Goal: Use online tool/utility: Utilize a website feature to perform a specific function

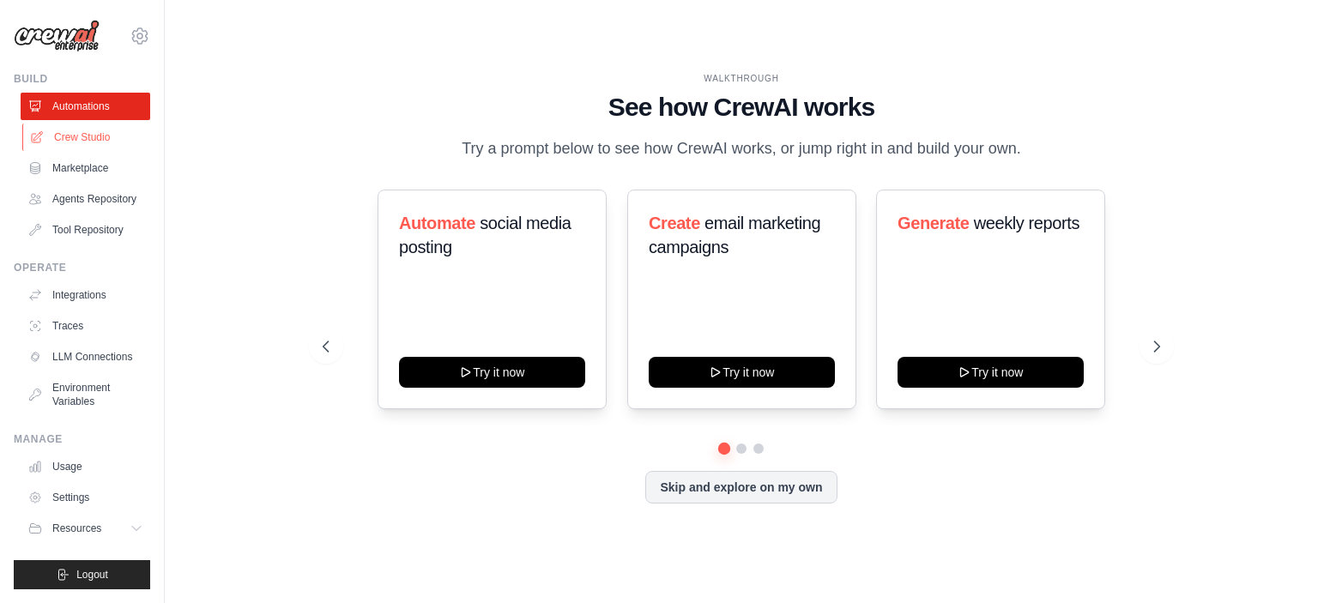
click at [71, 137] on link "Crew Studio" at bounding box center [87, 137] width 130 height 27
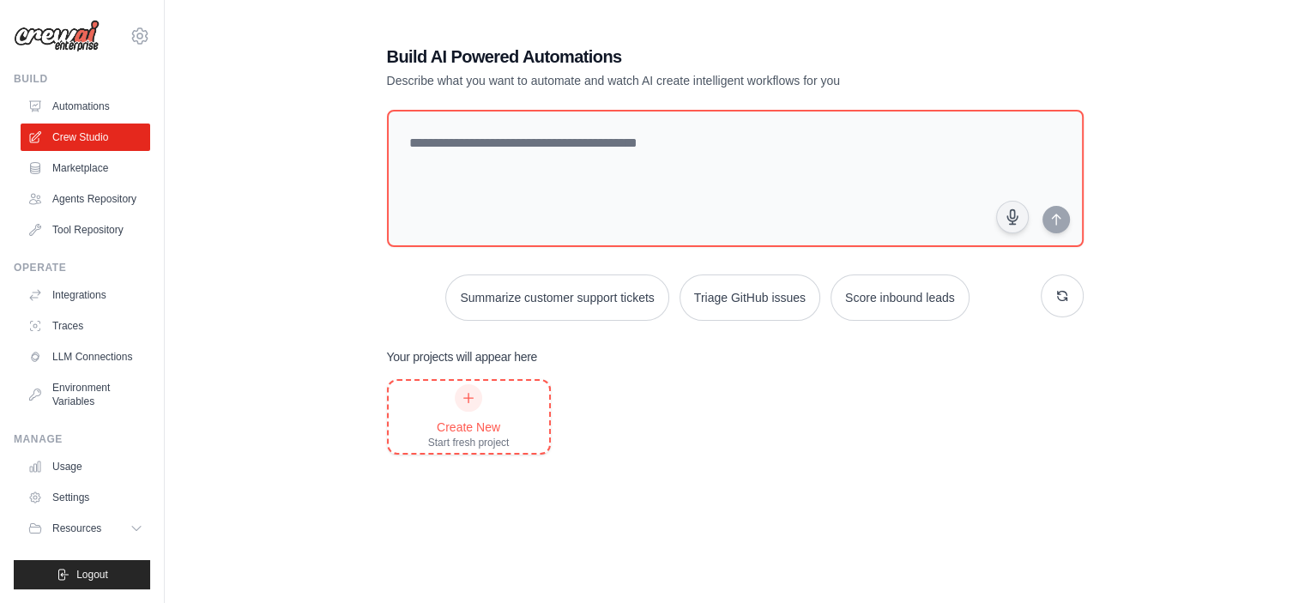
click at [467, 401] on icon at bounding box center [469, 398] width 14 height 14
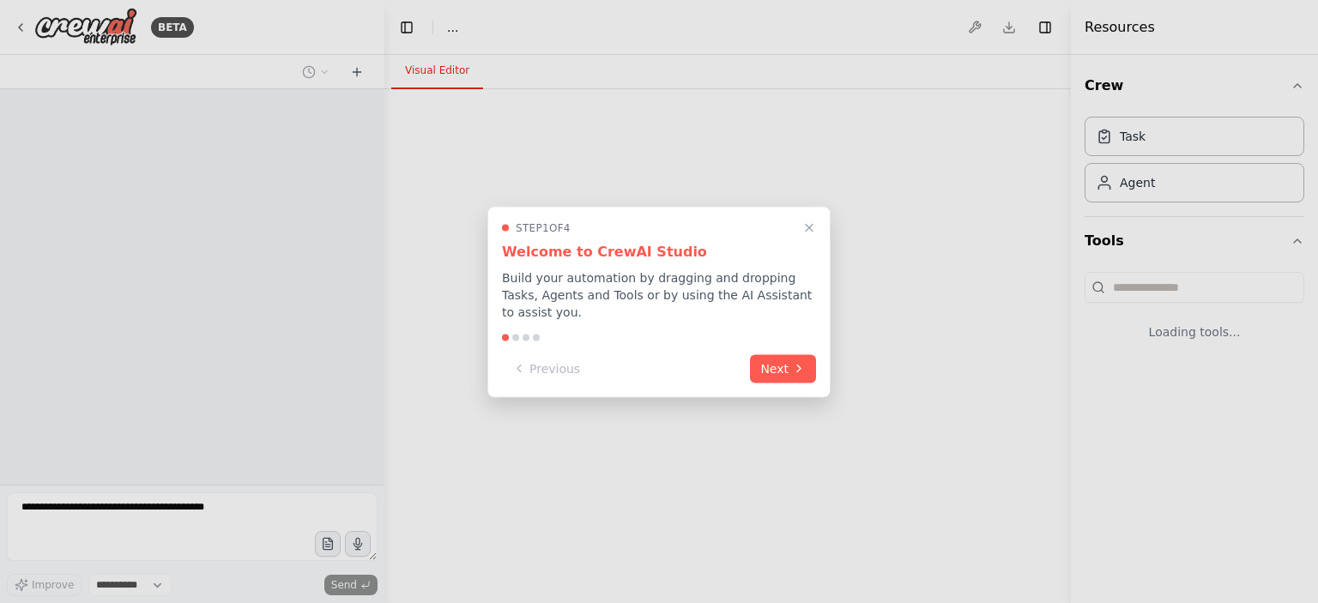
select select "****"
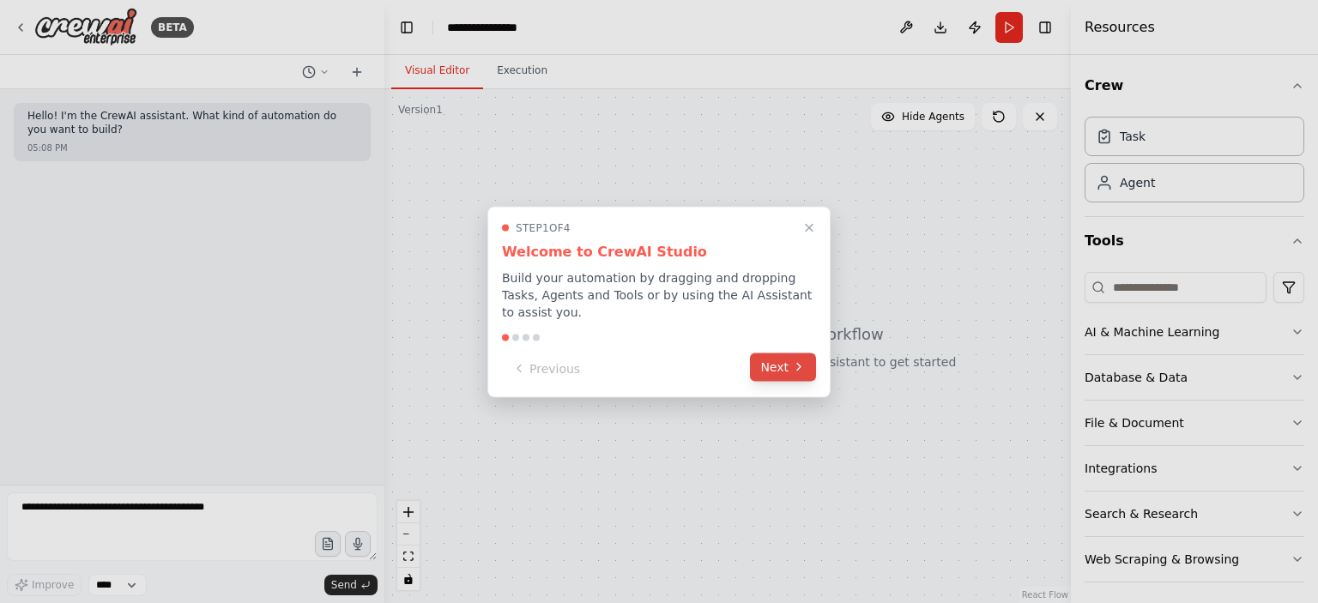
click at [790, 360] on button "Next" at bounding box center [783, 367] width 66 height 28
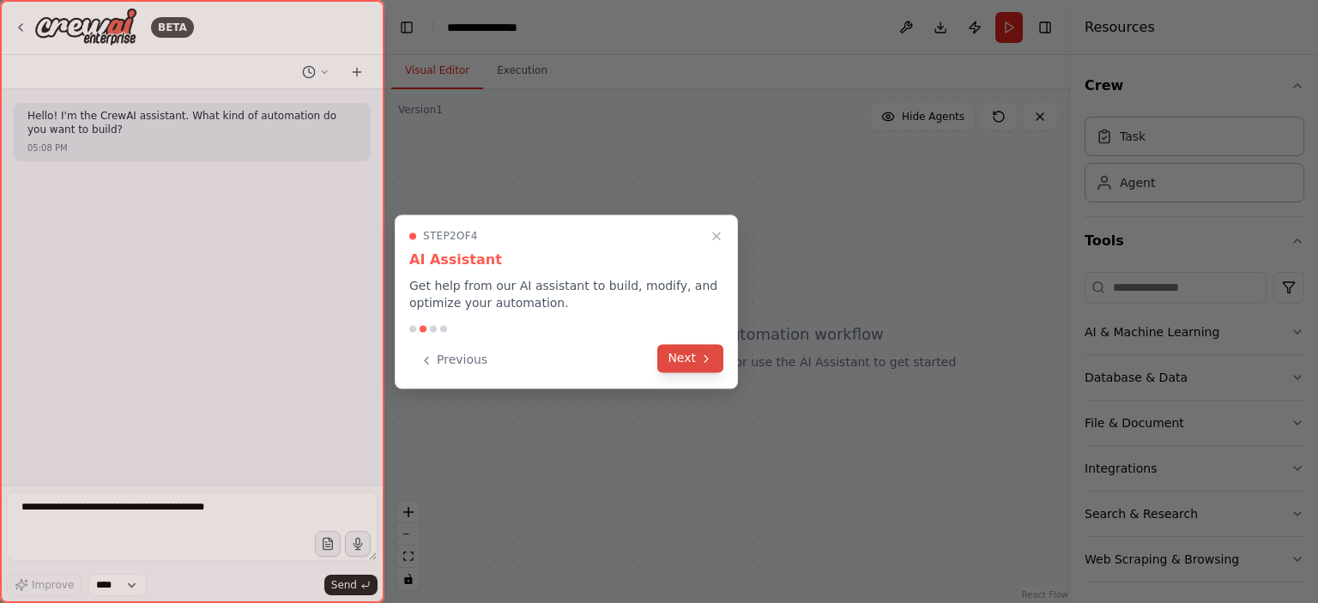
click at [689, 365] on button "Next" at bounding box center [690, 358] width 66 height 28
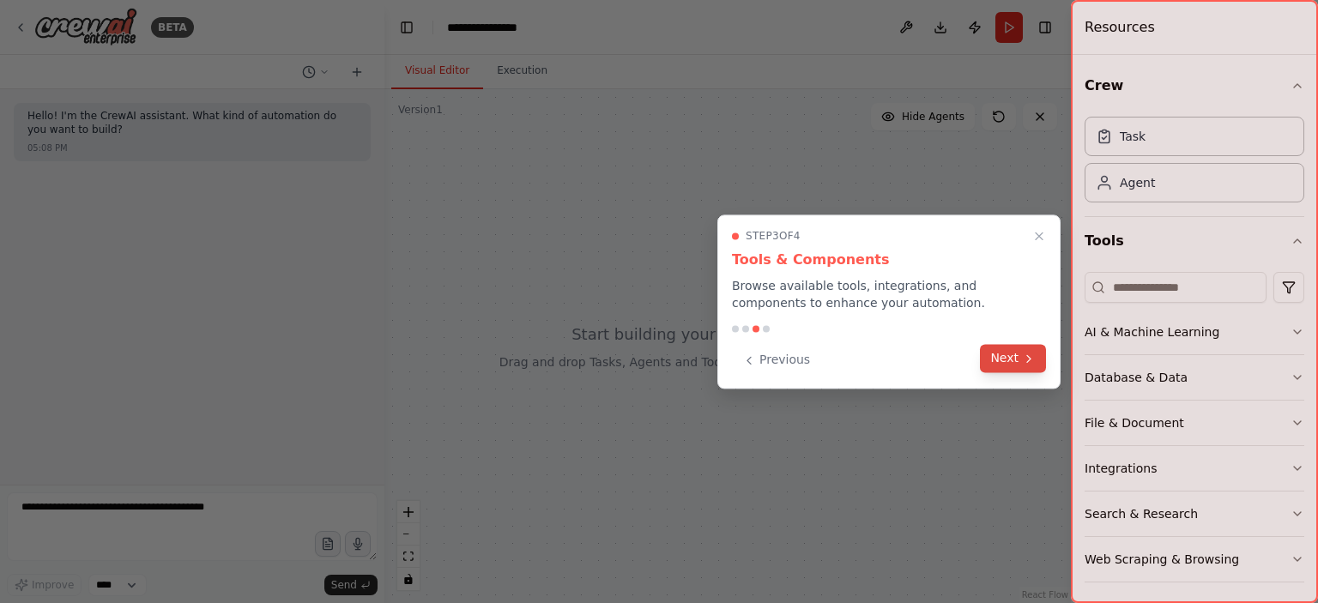
click at [1015, 363] on button "Next" at bounding box center [1013, 358] width 66 height 28
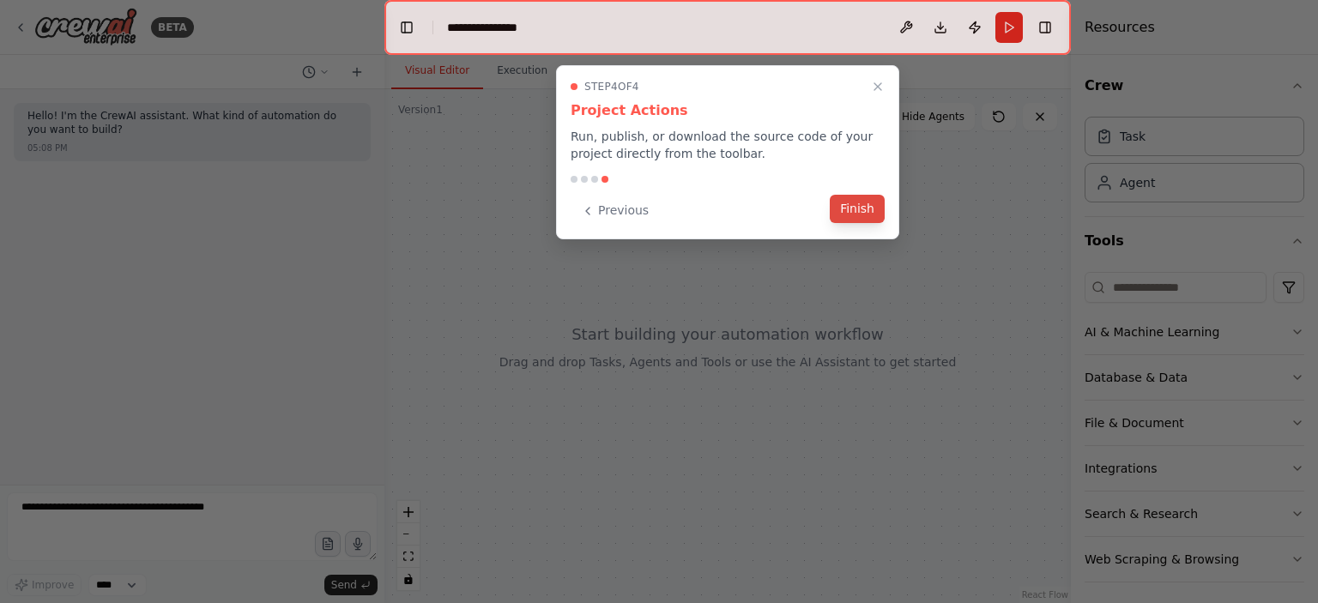
click at [851, 207] on button "Finish" at bounding box center [857, 209] width 55 height 28
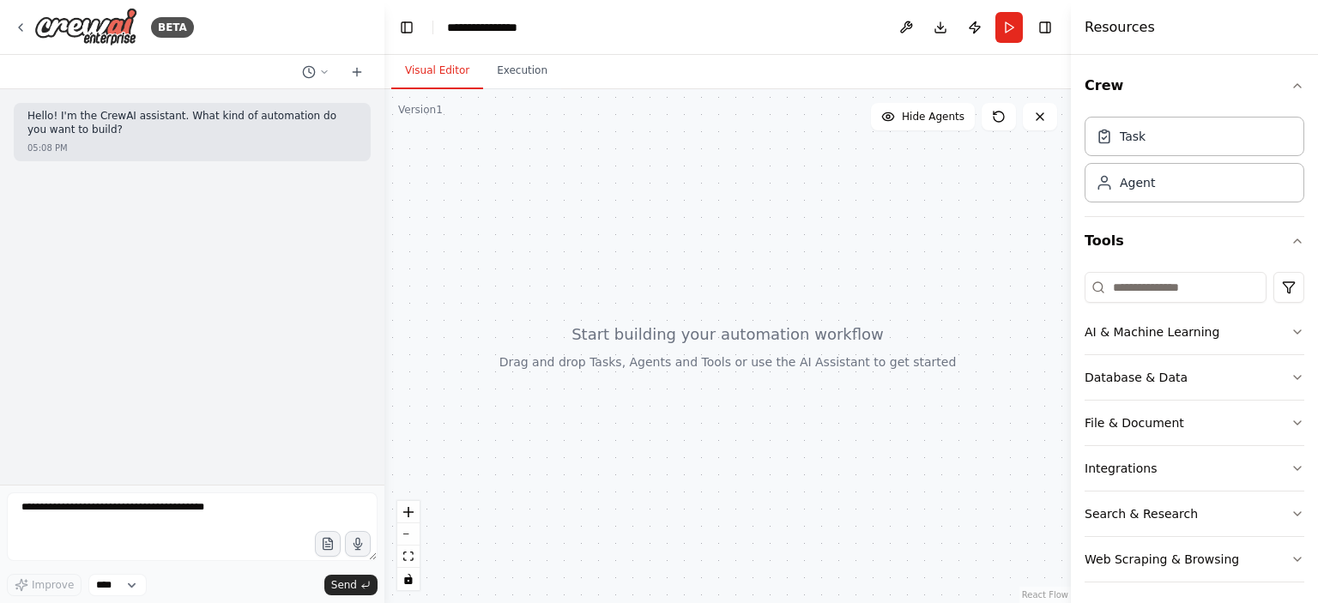
click at [76, 115] on p "Hello! I'm the CrewAI assistant. What kind of automation do you want to build?" at bounding box center [192, 123] width 330 height 27
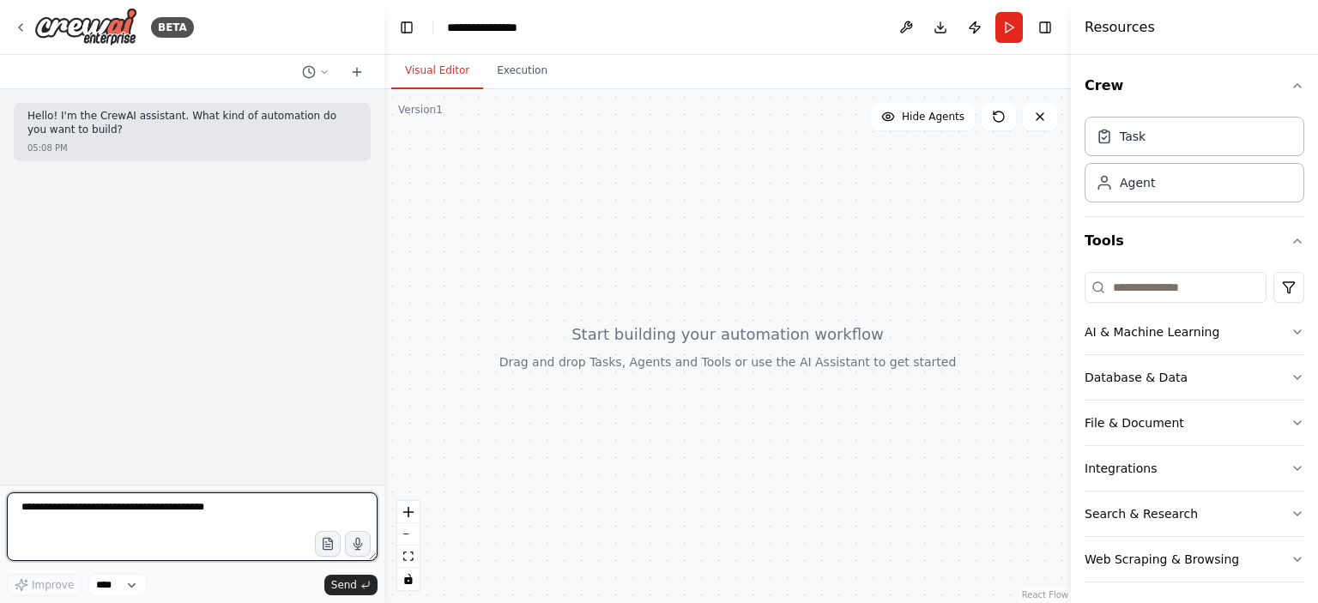
click at [68, 505] on textarea at bounding box center [192, 527] width 371 height 69
click at [58, 510] on textarea at bounding box center [192, 527] width 371 height 69
click at [186, 524] on textarea "**********" at bounding box center [192, 527] width 371 height 69
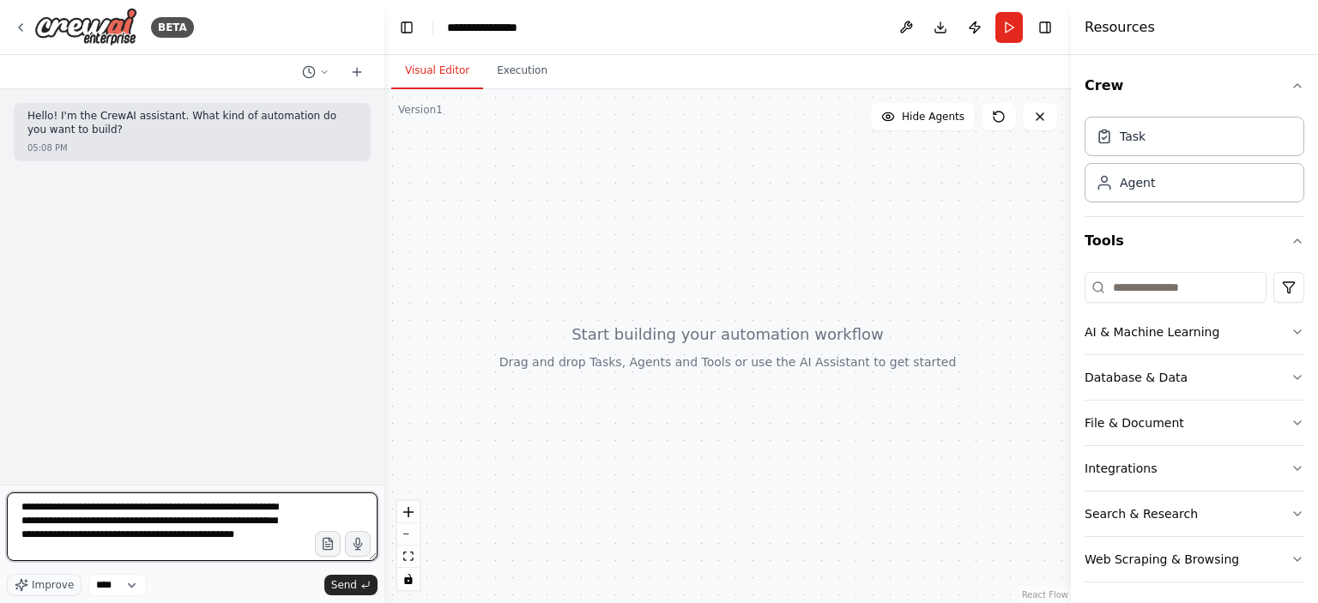
click at [276, 531] on textarea "**********" at bounding box center [192, 527] width 371 height 69
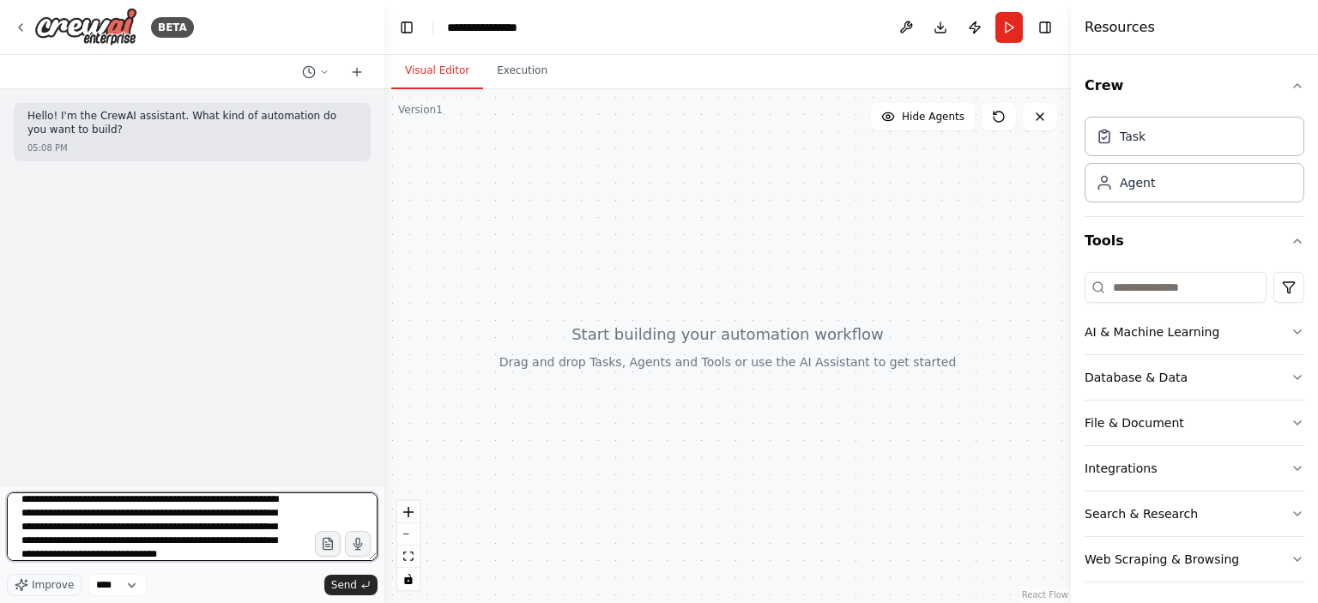
scroll to position [21, 0]
type textarea "**********"
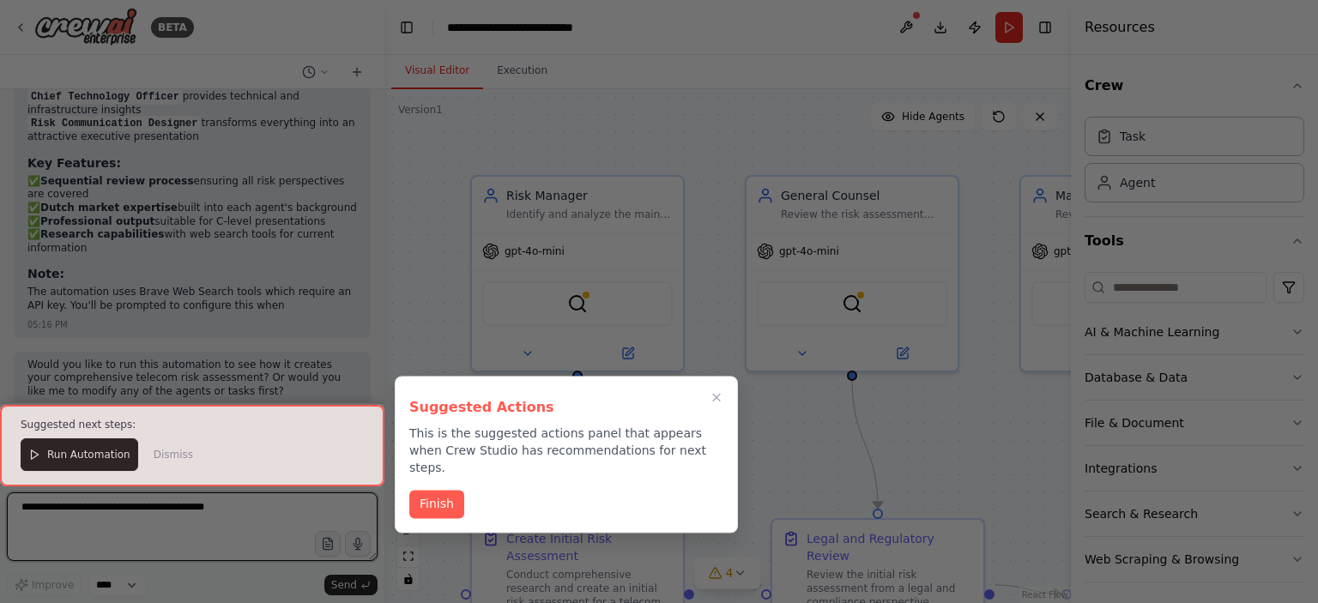
scroll to position [1897, 0]
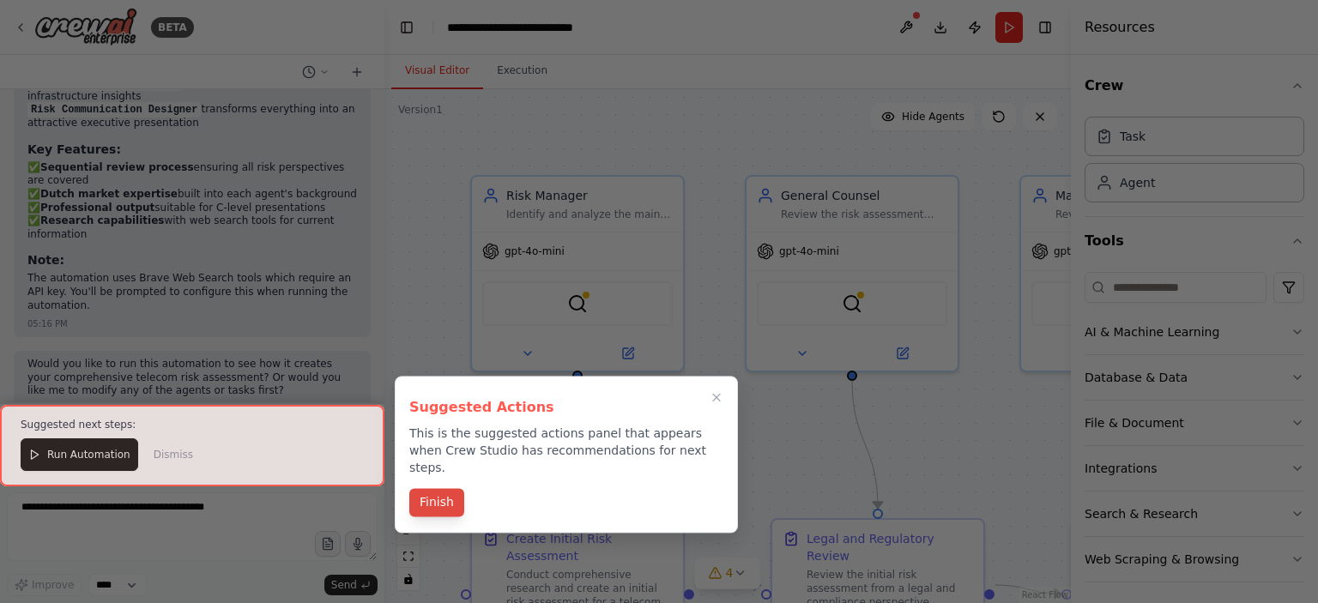
click at [441, 488] on button "Finish" at bounding box center [436, 502] width 55 height 28
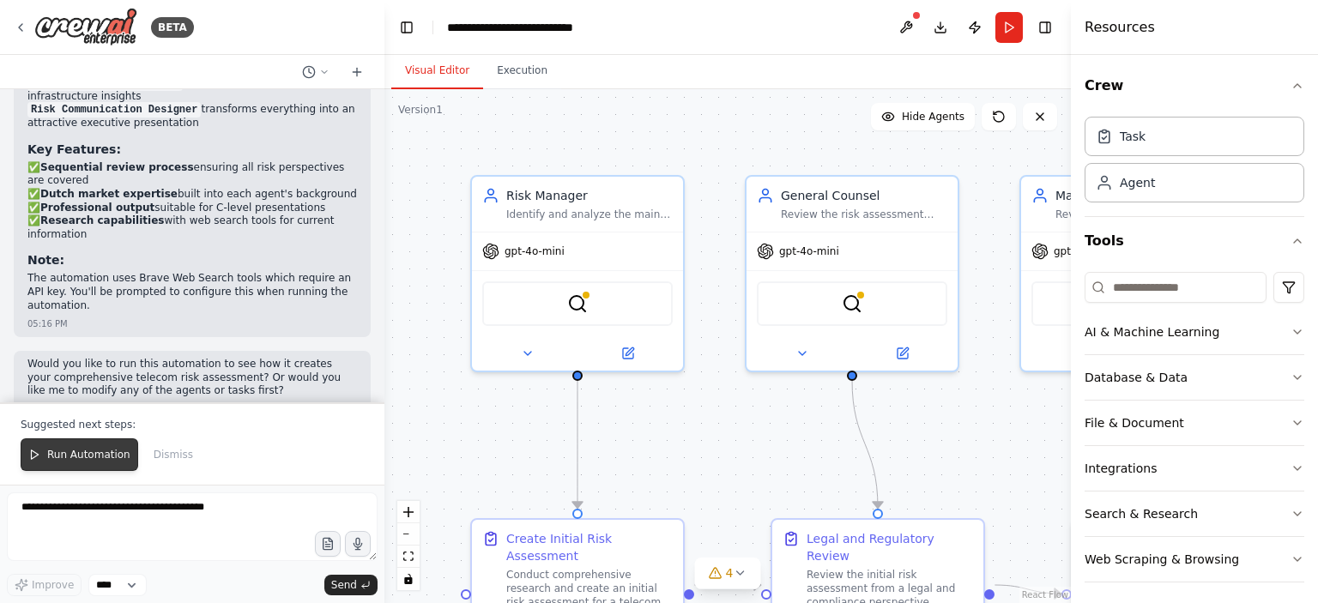
click at [96, 457] on span "Run Automation" at bounding box center [88, 455] width 83 height 14
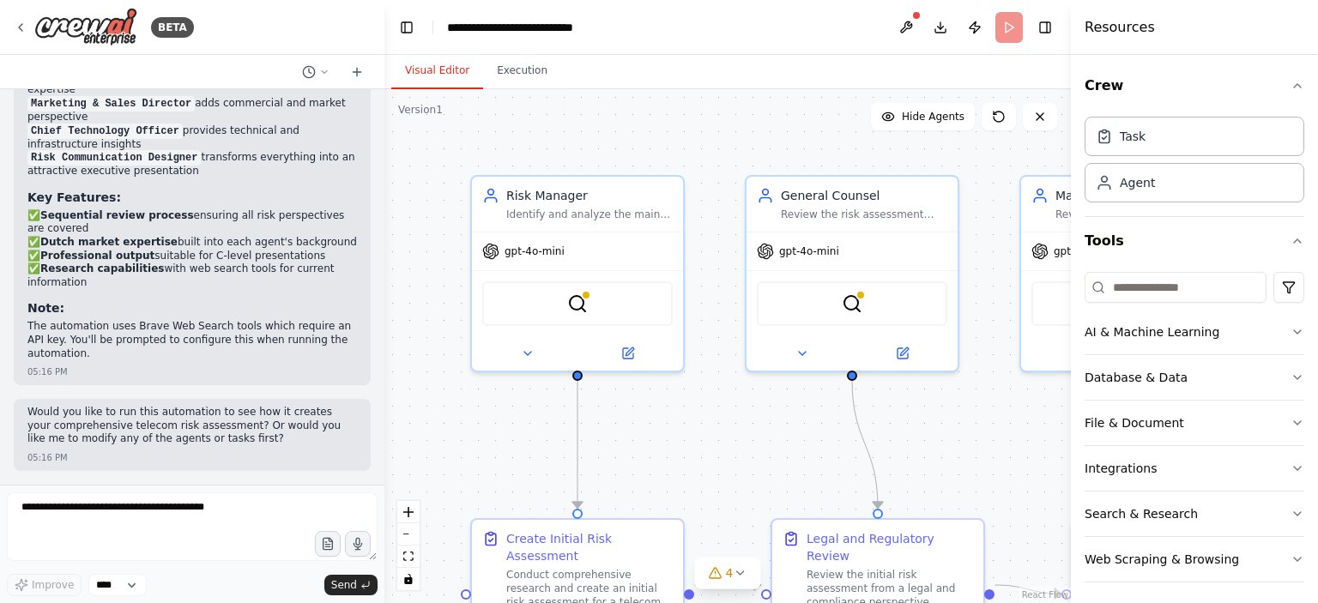
scroll to position [1815, 0]
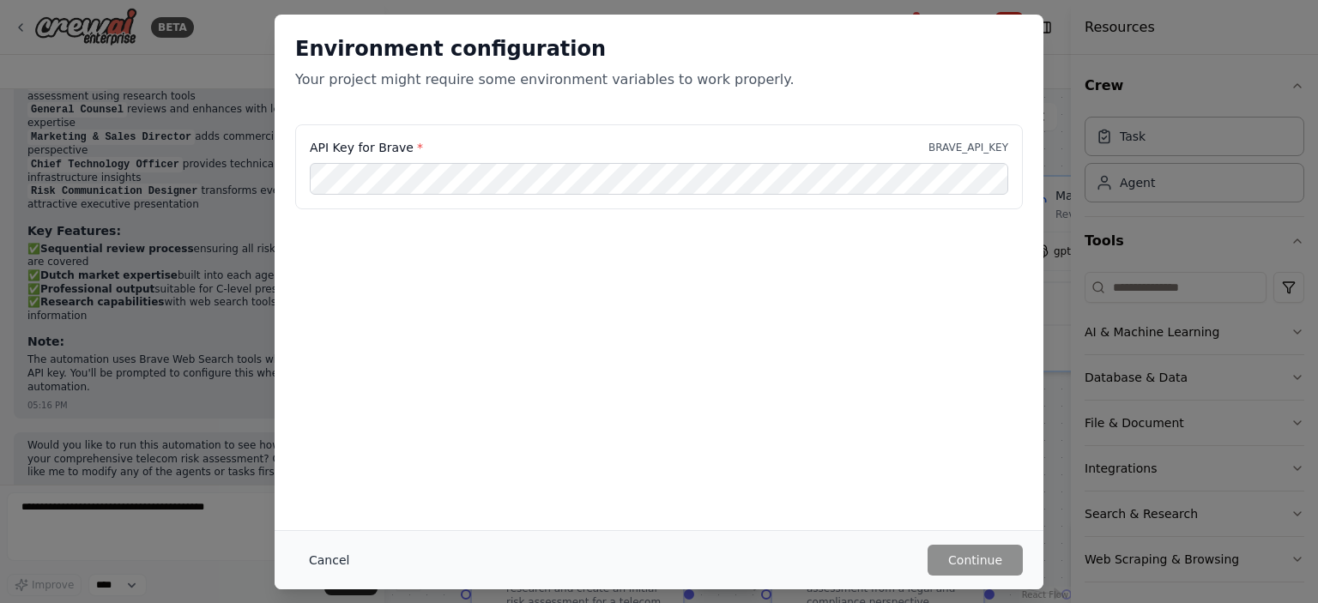
click at [327, 559] on button "Cancel" at bounding box center [329, 560] width 68 height 31
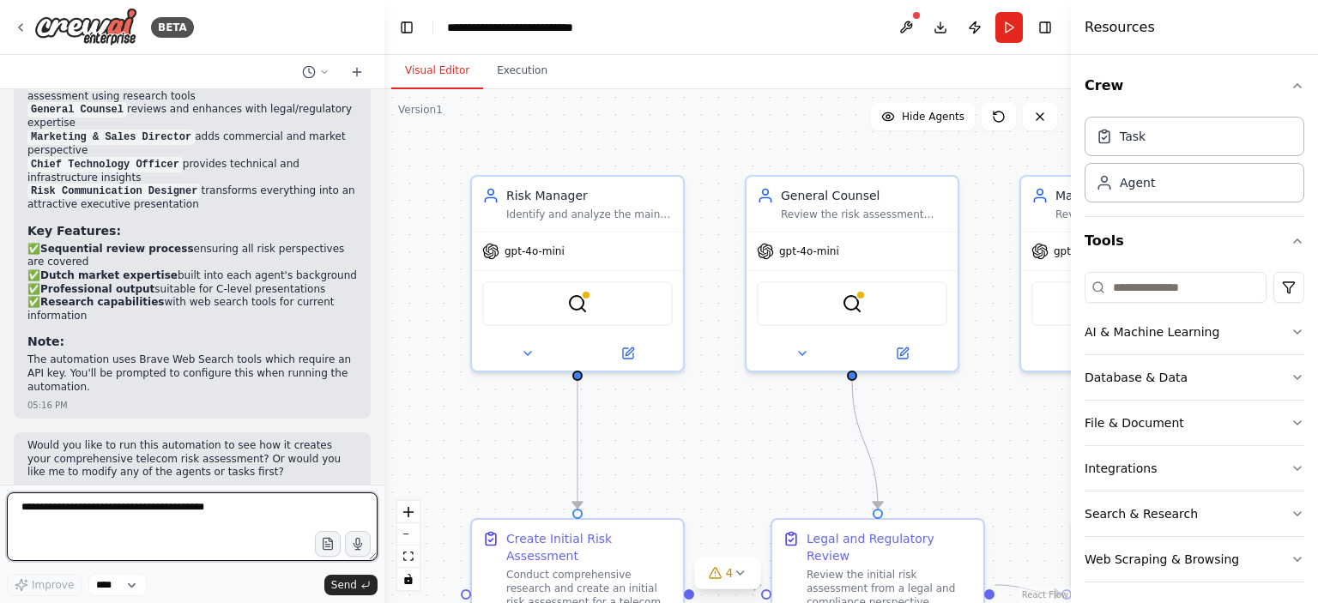
click at [51, 514] on textarea at bounding box center [192, 527] width 371 height 69
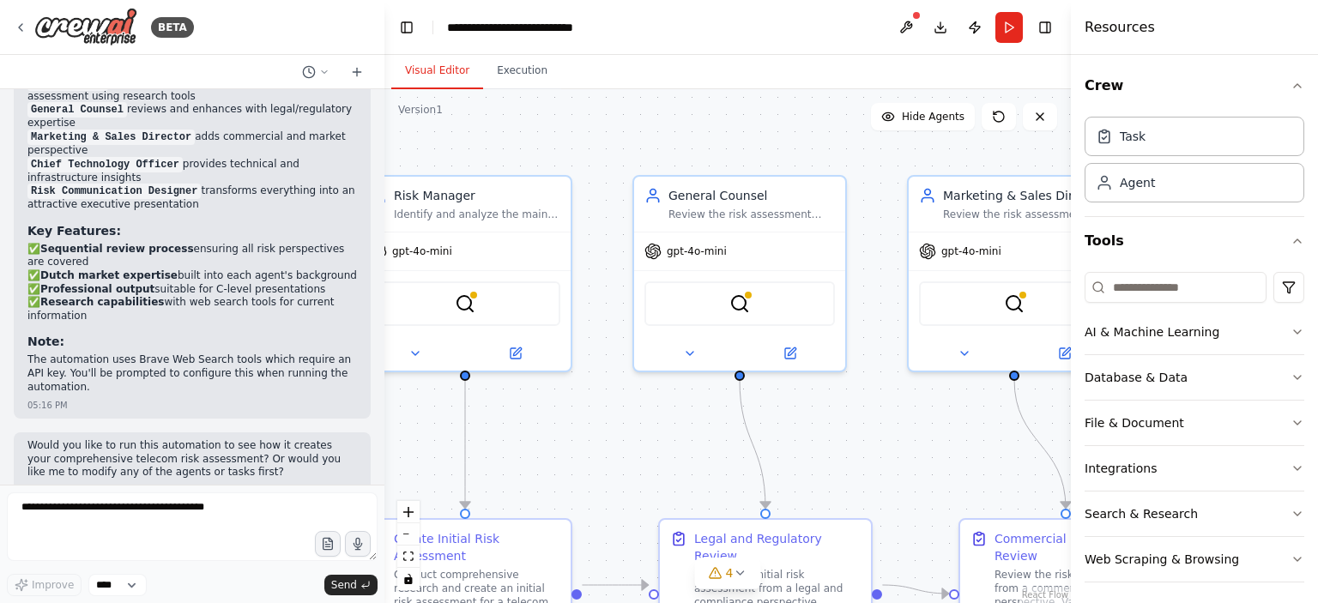
drag, startPoint x: 747, startPoint y: 459, endPoint x: 605, endPoint y: 459, distance: 142.5
click at [605, 459] on div ".deletable-edge-delete-btn { width: 20px; height: 20px; border: 0px solid #ffff…" at bounding box center [727, 346] width 687 height 514
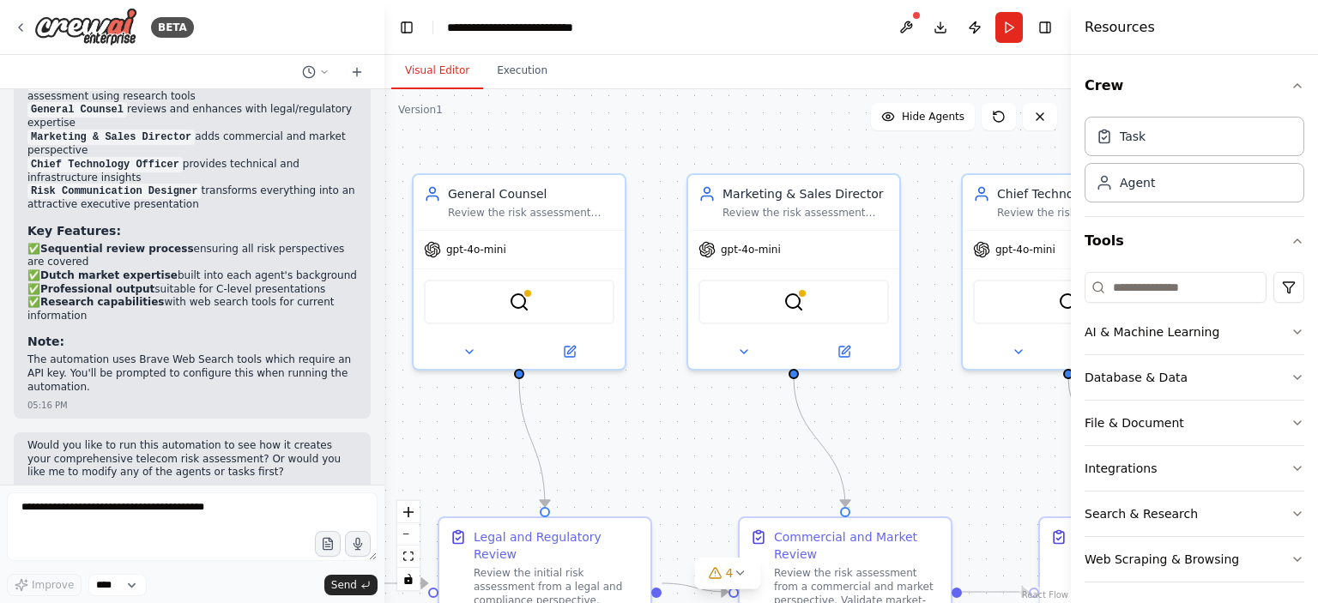
drag, startPoint x: 903, startPoint y: 486, endPoint x: 687, endPoint y: 484, distance: 216.3
click at [687, 484] on div ".deletable-edge-delete-btn { width: 20px; height: 20px; border: 0px solid #ffff…" at bounding box center [727, 346] width 687 height 514
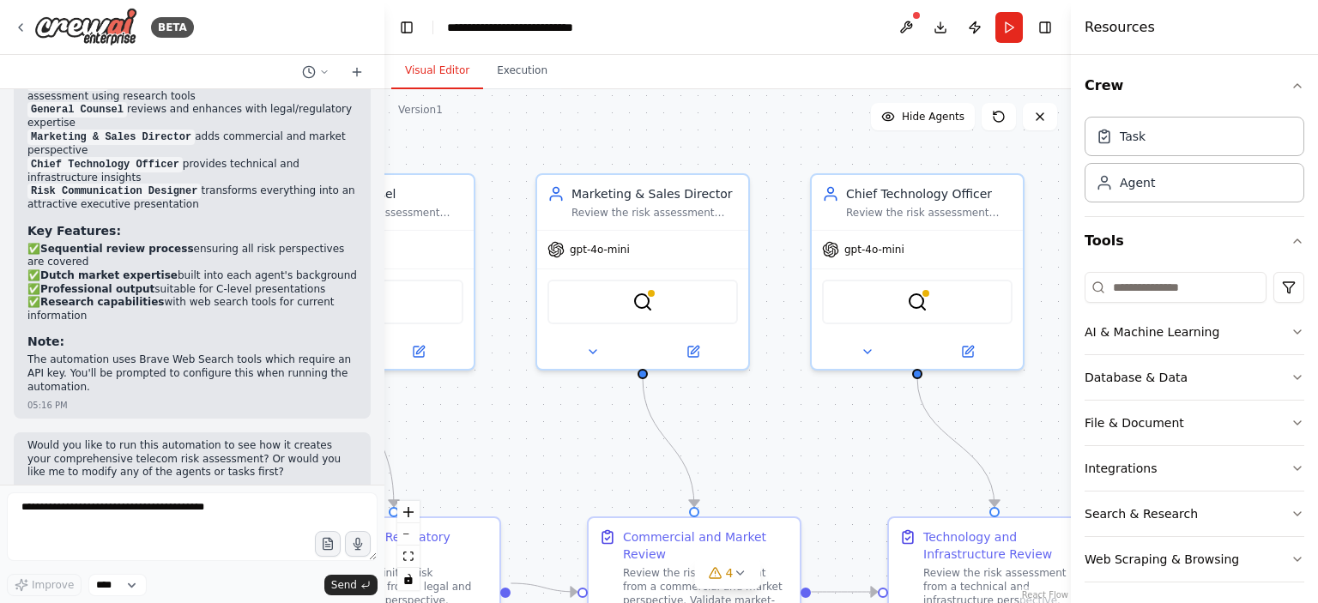
drag, startPoint x: 982, startPoint y: 488, endPoint x: 760, endPoint y: 488, distance: 222.3
click at [760, 488] on div ".deletable-edge-delete-btn { width: 20px; height: 20px; border: 0px solid #ffff…" at bounding box center [727, 346] width 687 height 514
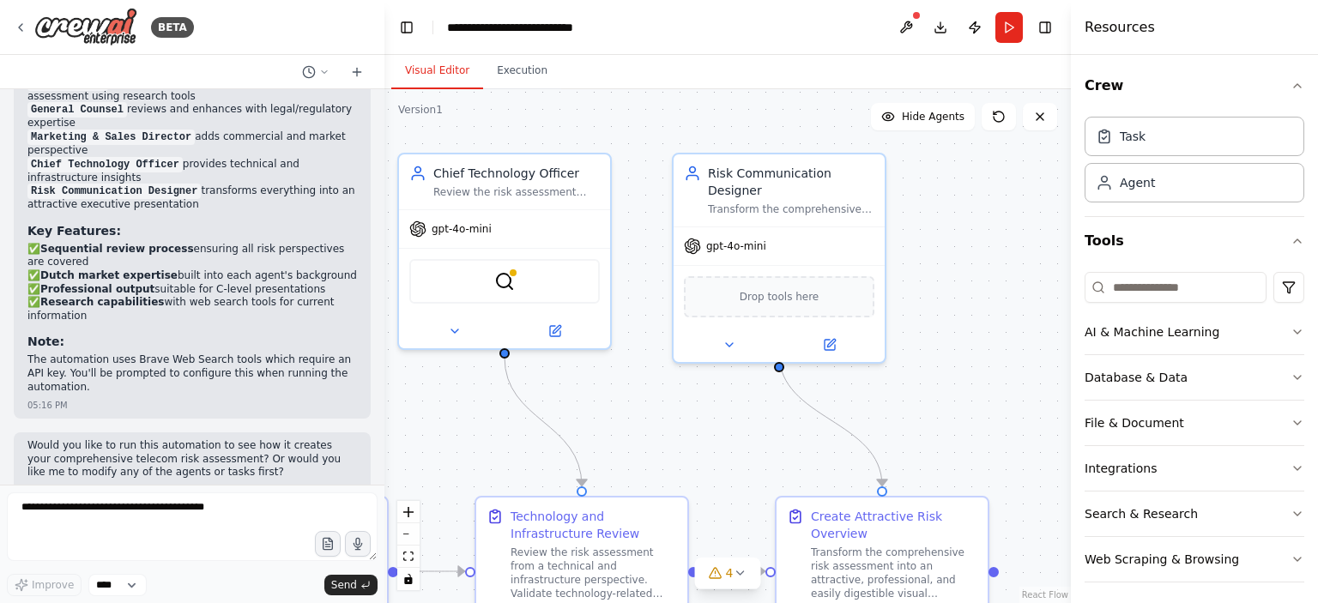
drag, startPoint x: 1006, startPoint y: 479, endPoint x: 699, endPoint y: 458, distance: 307.1
click at [699, 458] on div ".deletable-edge-delete-btn { width: 20px; height: 20px; border: 0px solid #ffff…" at bounding box center [727, 346] width 687 height 514
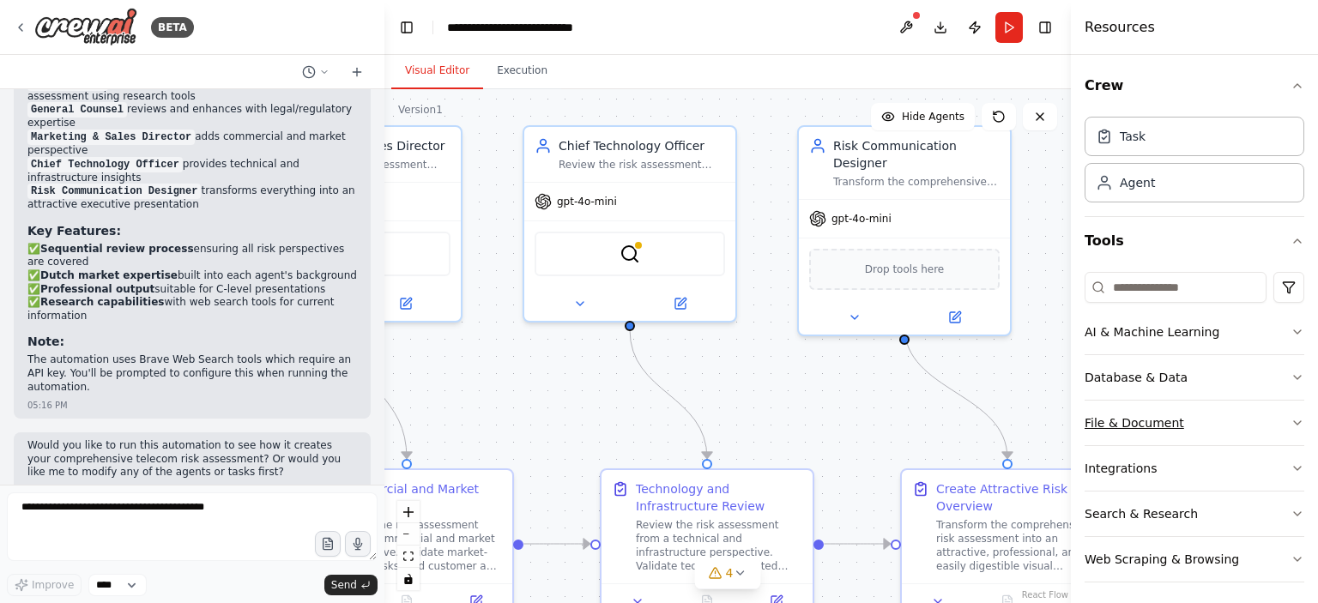
drag, startPoint x: 966, startPoint y: 466, endPoint x: 1092, endPoint y: 439, distance: 128.3
click at [1092, 439] on div "BETA Hello! I'm the CrewAI assistant. What kind of automation do you want to bu…" at bounding box center [659, 301] width 1318 height 603
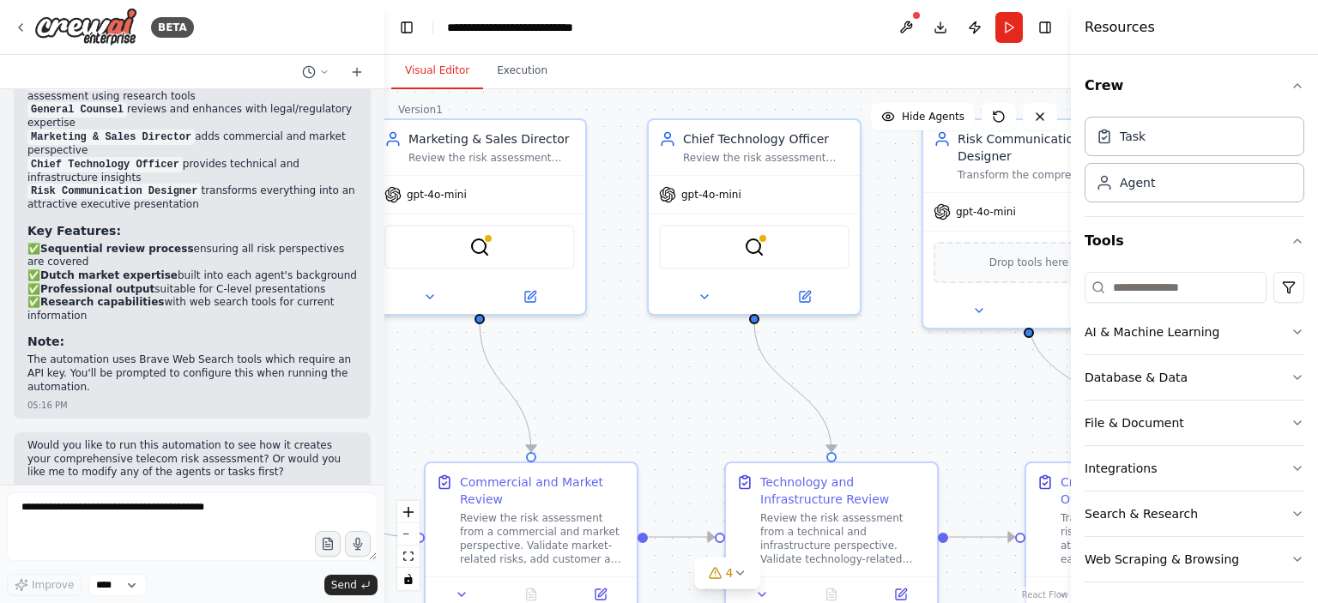
drag, startPoint x: 786, startPoint y: 411, endPoint x: 978, endPoint y: 402, distance: 192.5
click at [978, 402] on div ".deletable-edge-delete-btn { width: 20px; height: 20px; border: 0px solid #ffff…" at bounding box center [727, 346] width 687 height 514
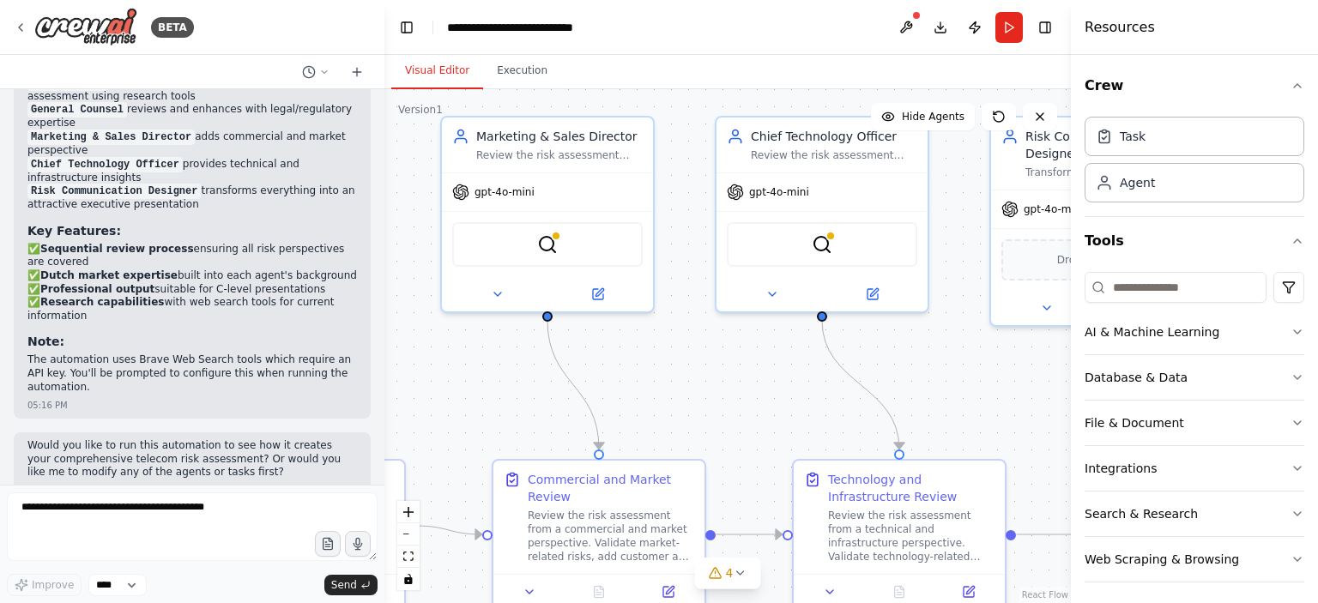
drag, startPoint x: 723, startPoint y: 392, endPoint x: 951, endPoint y: 385, distance: 227.5
click at [951, 385] on div ".deletable-edge-delete-btn { width: 20px; height: 20px; border: 0px solid #ffff…" at bounding box center [727, 346] width 687 height 514
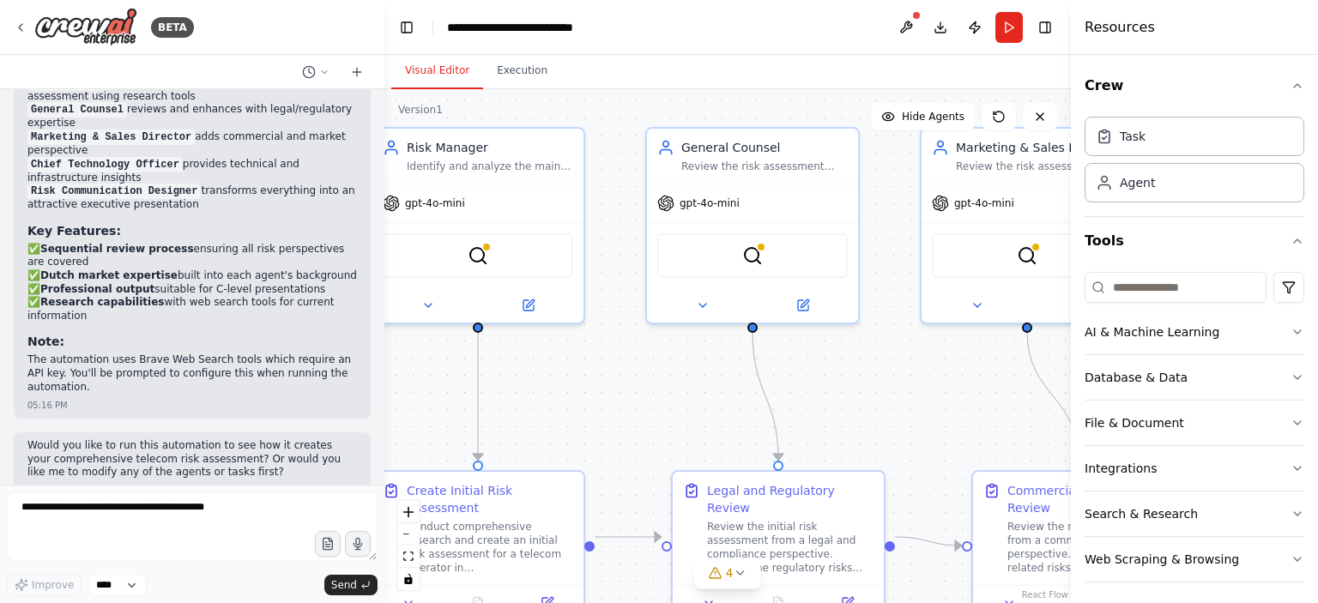
drag, startPoint x: 675, startPoint y: 384, endPoint x: 951, endPoint y: 402, distance: 276.9
click at [951, 402] on div ".deletable-edge-delete-btn { width: 20px; height: 20px; border: 0px solid #ffff…" at bounding box center [727, 346] width 687 height 514
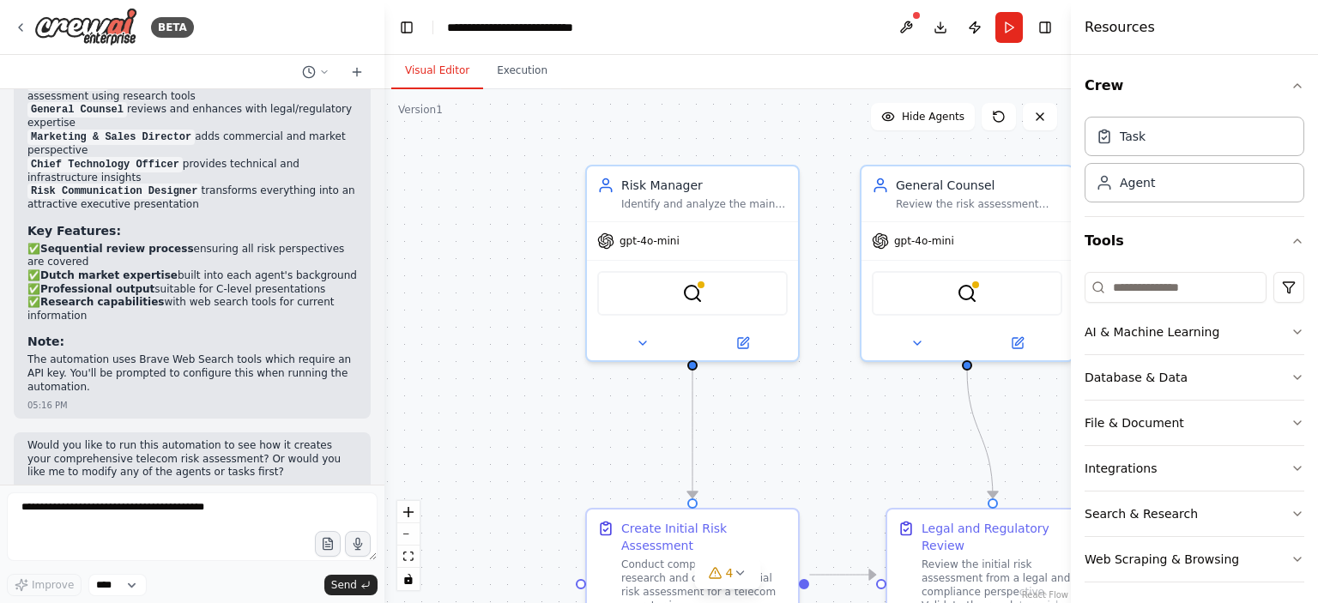
drag, startPoint x: 632, startPoint y: 390, endPoint x: 823, endPoint y: 427, distance: 194.2
click at [823, 427] on div ".deletable-edge-delete-btn { width: 20px; height: 20px; border: 0px solid #ffff…" at bounding box center [727, 346] width 687 height 514
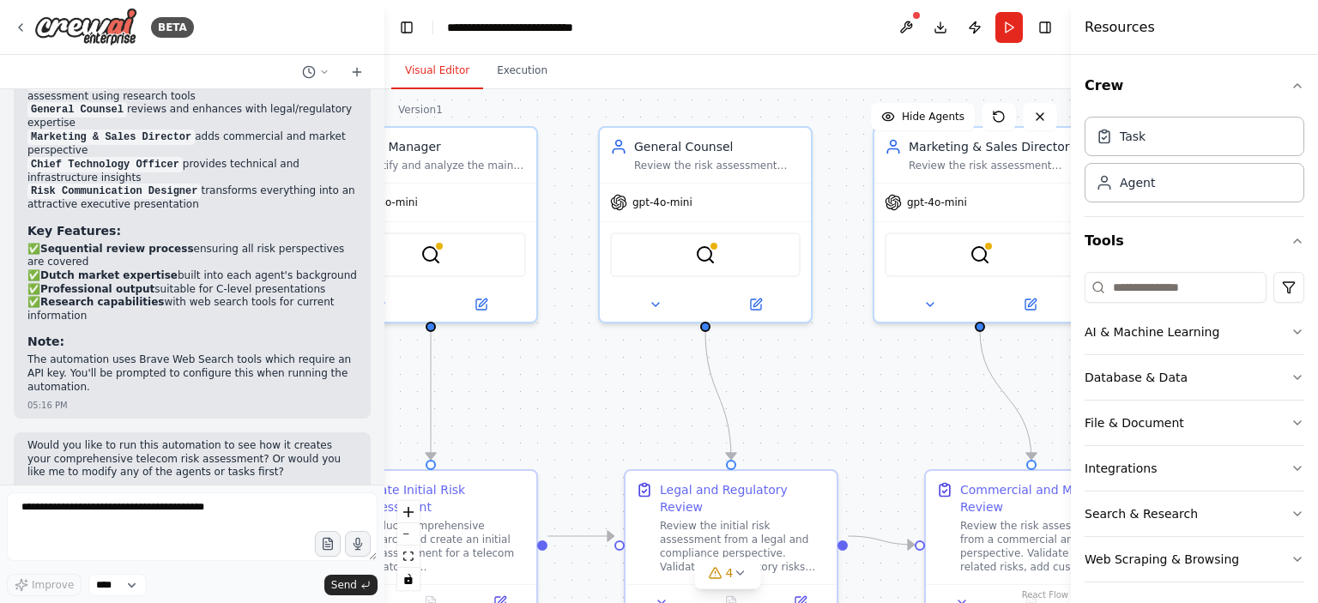
drag, startPoint x: 850, startPoint y: 437, endPoint x: 589, endPoint y: 398, distance: 264.6
click at [589, 398] on div ".deletable-edge-delete-btn { width: 20px; height: 20px; border: 0px solid #ffff…" at bounding box center [727, 346] width 687 height 514
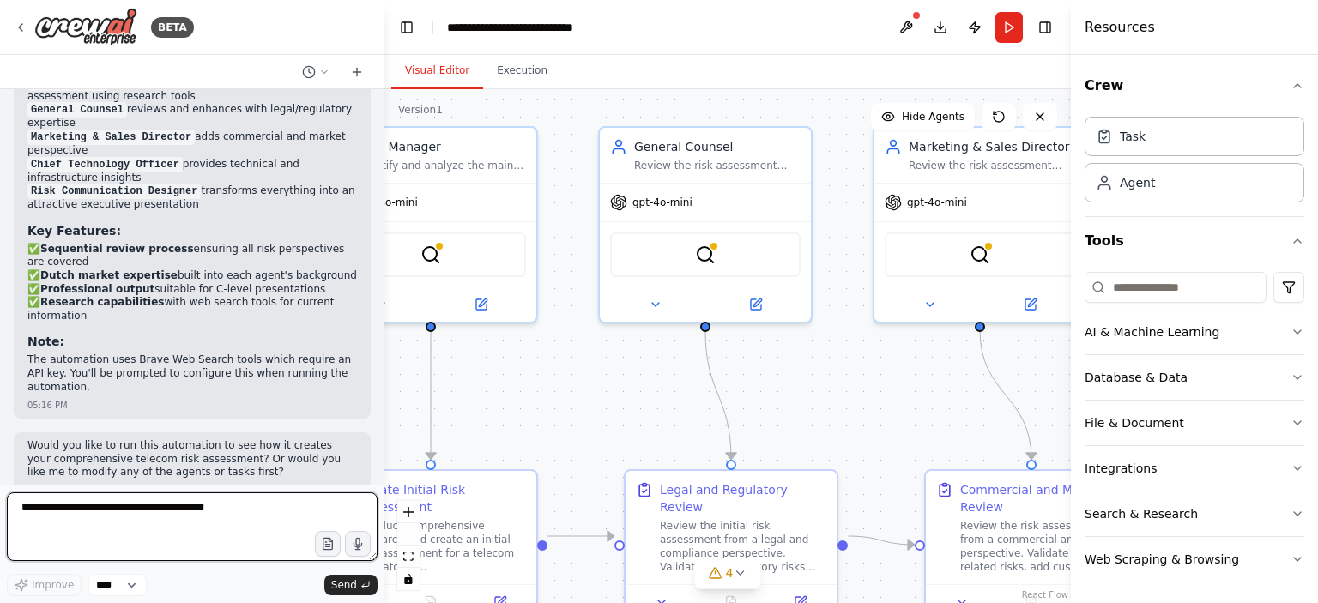
click at [124, 511] on textarea at bounding box center [192, 527] width 371 height 69
click at [301, 539] on textarea "*" at bounding box center [192, 527] width 371 height 69
type textarea "**********"
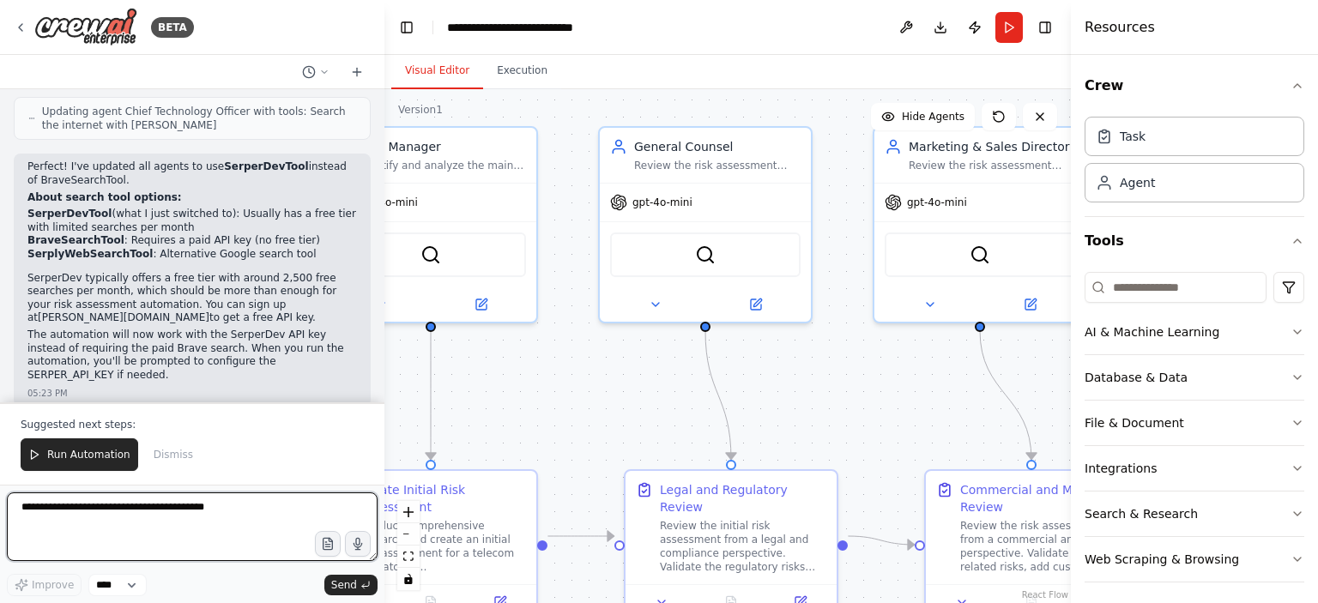
scroll to position [2925, 0]
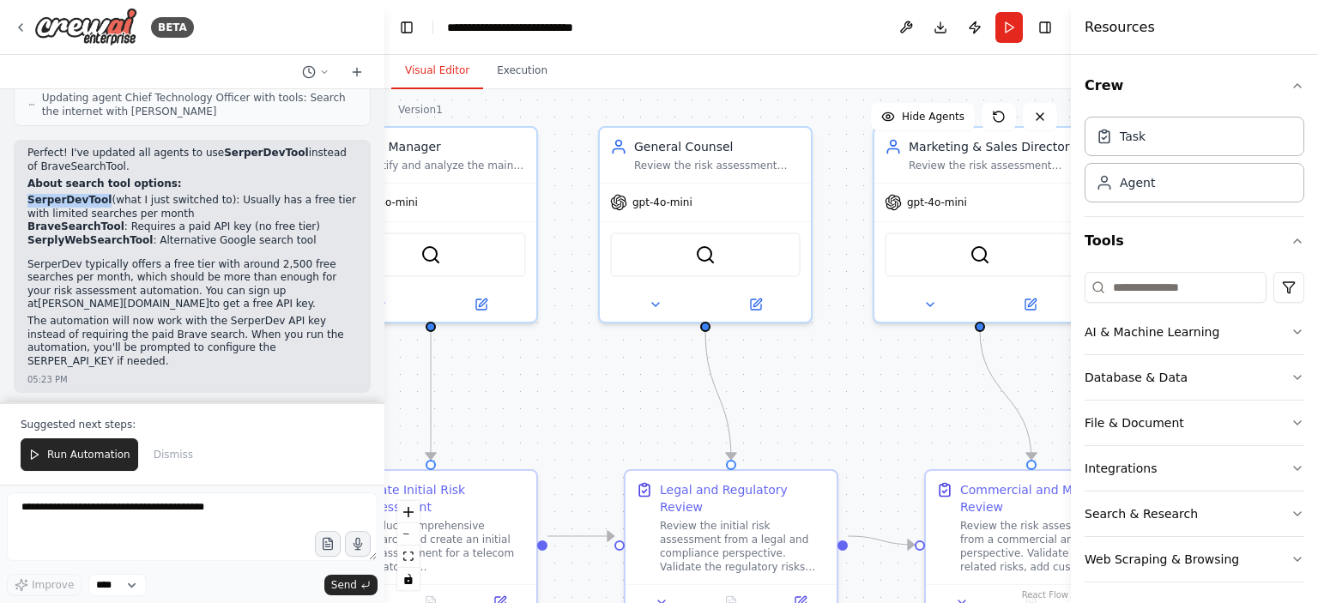
drag, startPoint x: 27, startPoint y: 124, endPoint x: 98, endPoint y: 130, distance: 70.6
click at [98, 194] on li "SerperDevTool (what I just switched to): Usually has a free tier with limited s…" at bounding box center [192, 207] width 330 height 27
copy strong "SerperDevTool"
click at [72, 452] on span "Run Automation" at bounding box center [88, 455] width 83 height 14
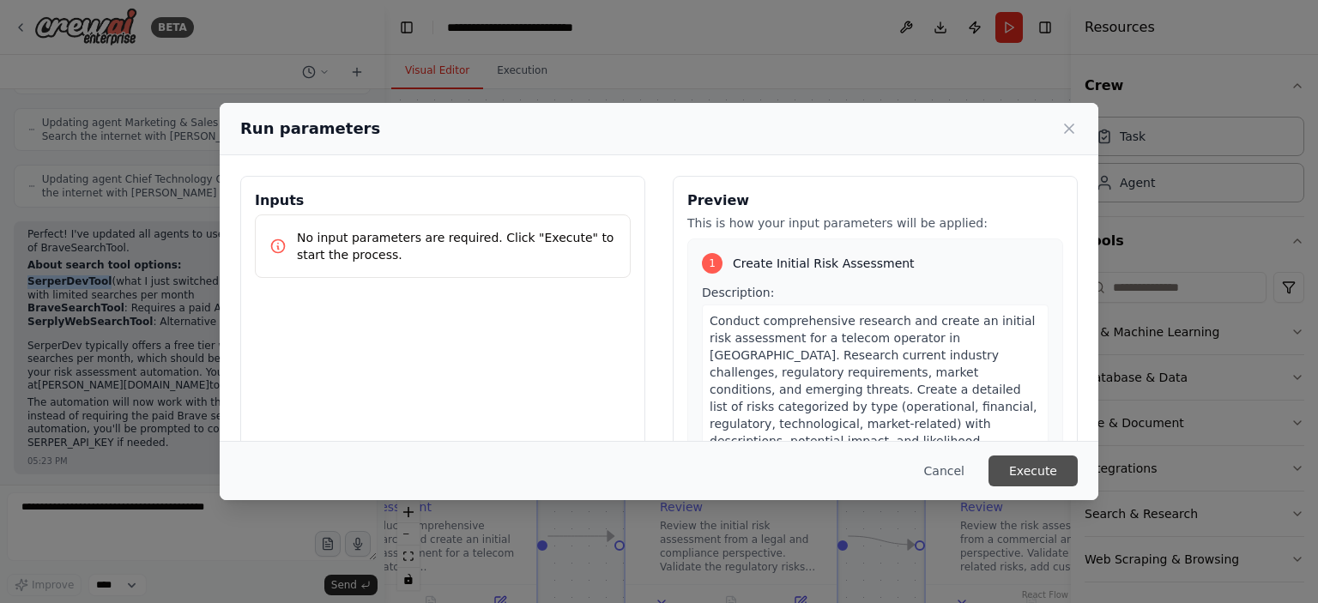
click at [1032, 469] on button "Execute" at bounding box center [1033, 471] width 89 height 31
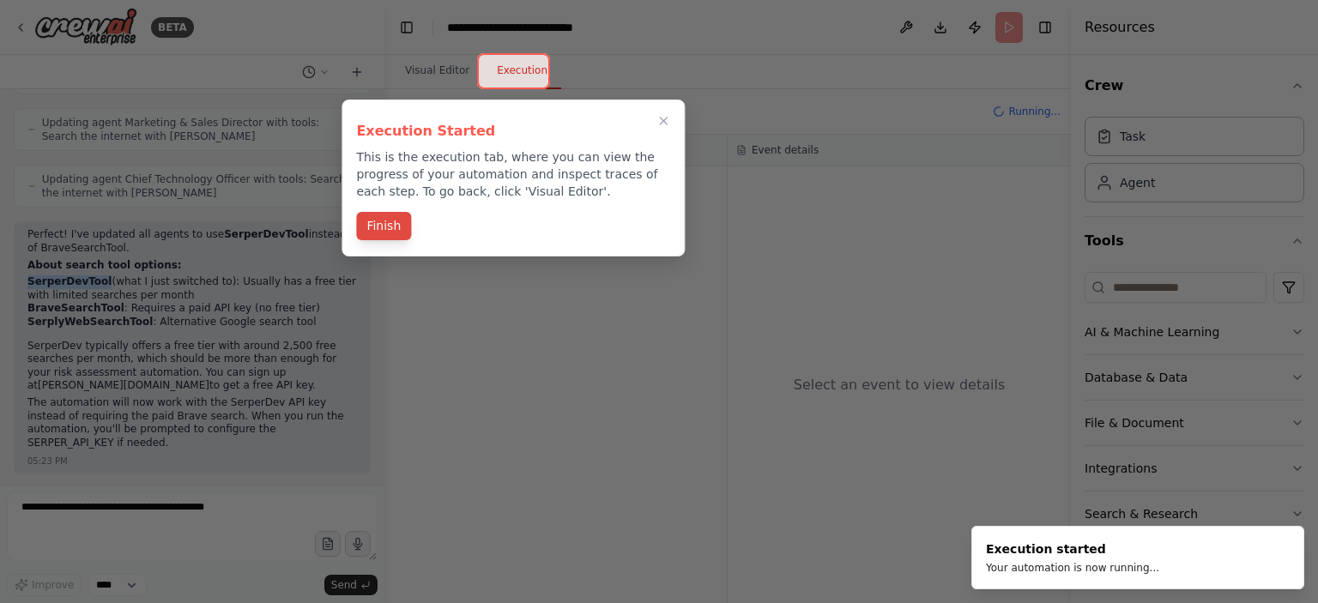
click at [373, 226] on button "Finish" at bounding box center [383, 226] width 55 height 28
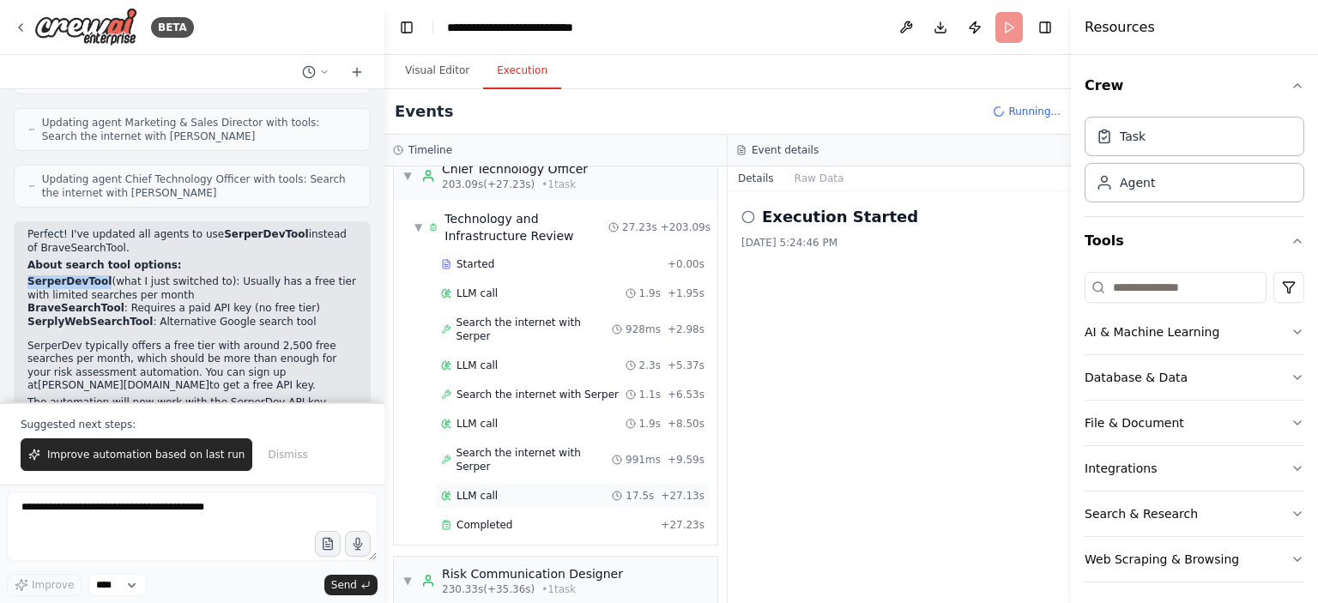
scroll to position [2925, 0]
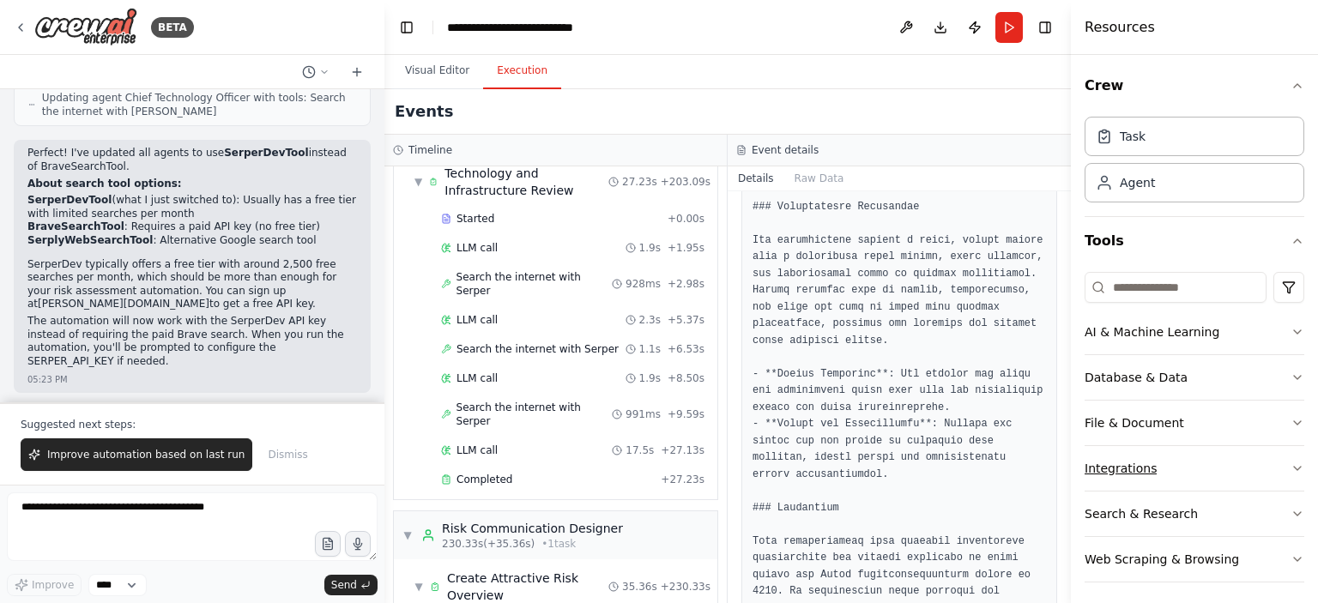
scroll to position [0, 0]
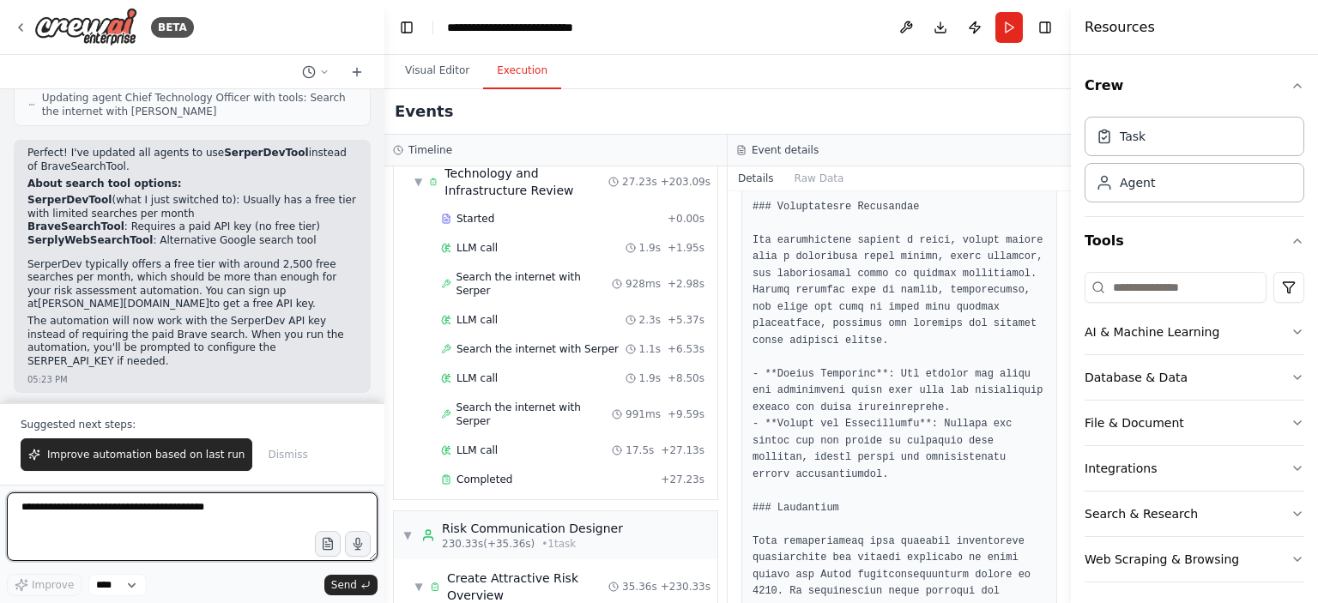
click at [79, 508] on textarea at bounding box center [192, 527] width 371 height 69
type textarea "**********"
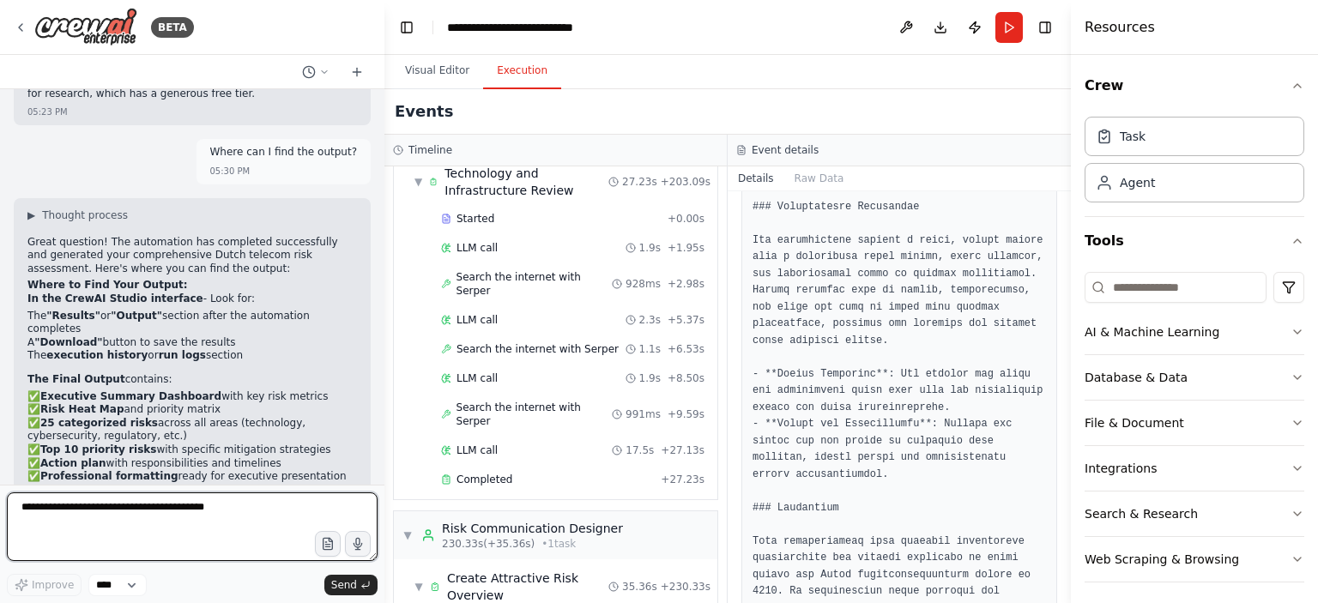
scroll to position [3257, 0]
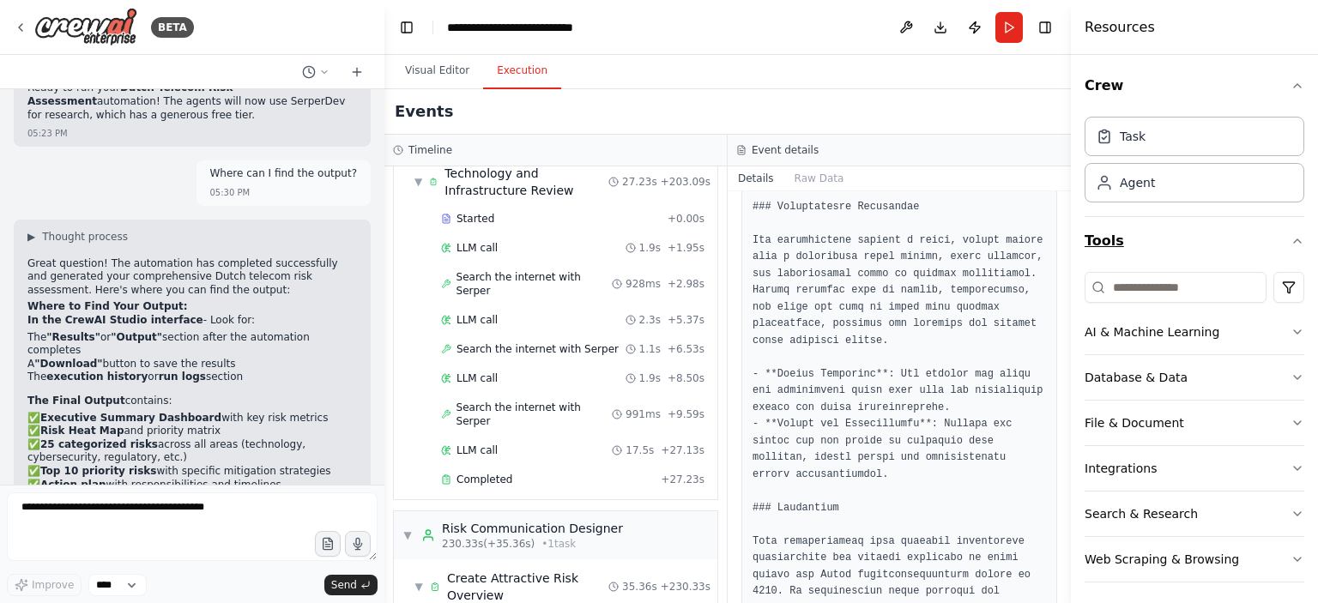
drag, startPoint x: 1066, startPoint y: 560, endPoint x: 1098, endPoint y: 256, distance: 305.5
click at [1098, 256] on div "Resources Crew Task Agent Tools AI & Machine Learning Database & Data File & Do…" at bounding box center [1194, 301] width 247 height 603
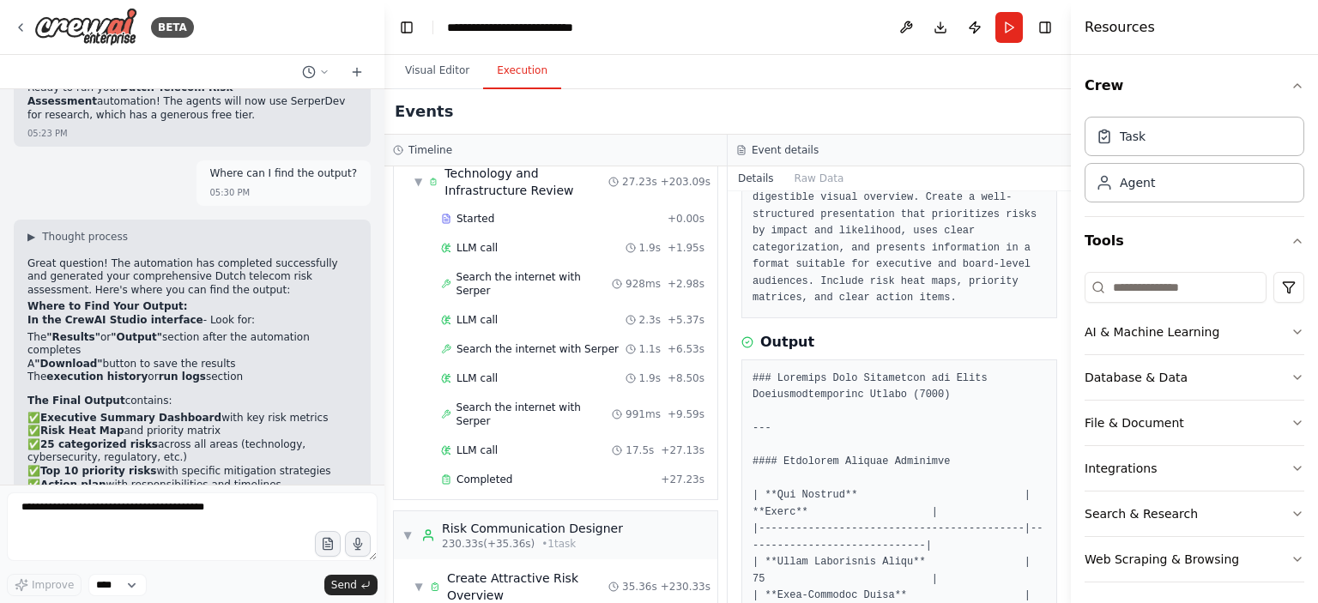
scroll to position [0, 0]
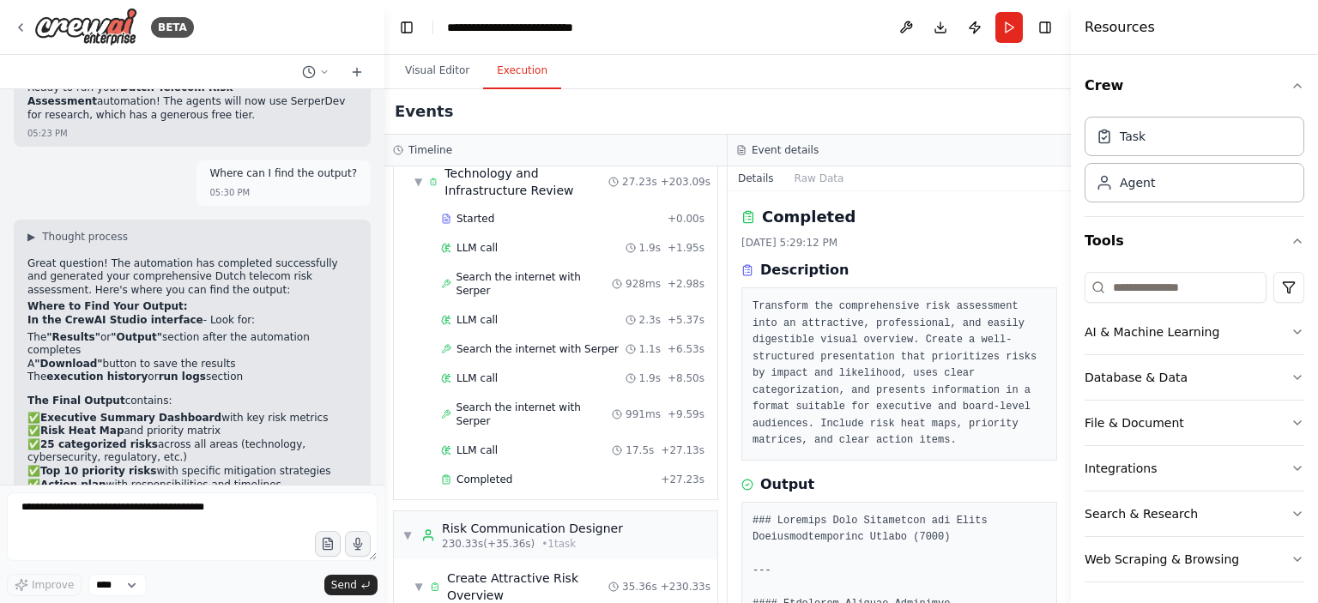
click at [780, 212] on h2 "Completed" at bounding box center [809, 217] width 94 height 24
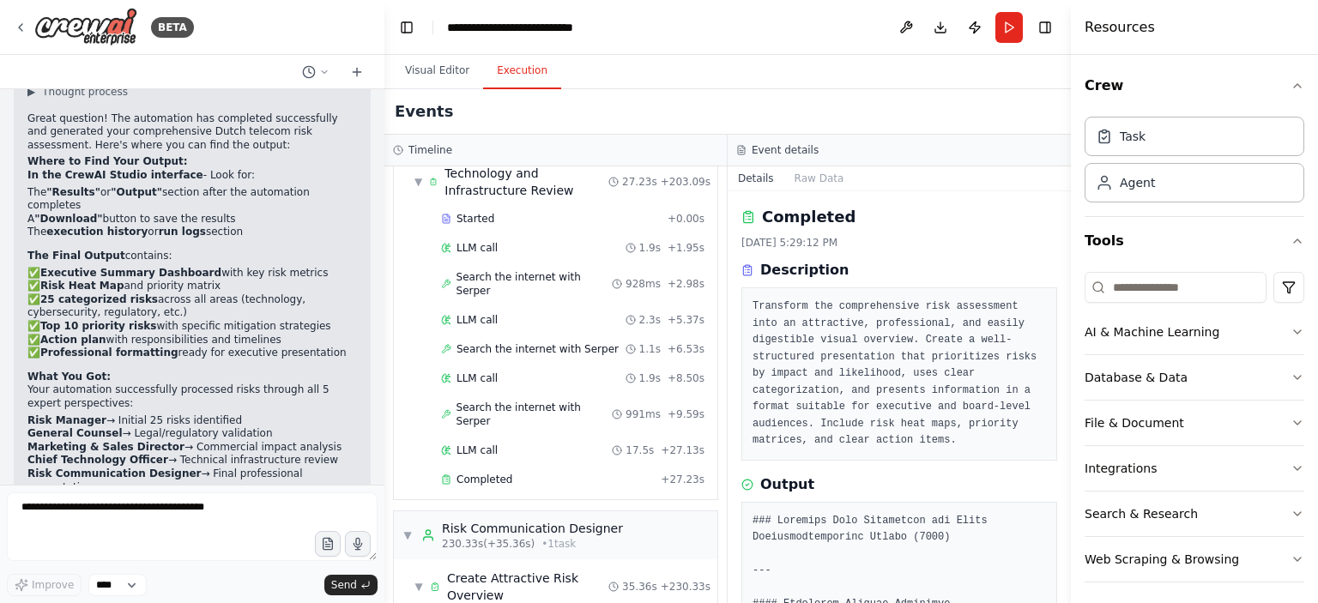
scroll to position [3428, 0]
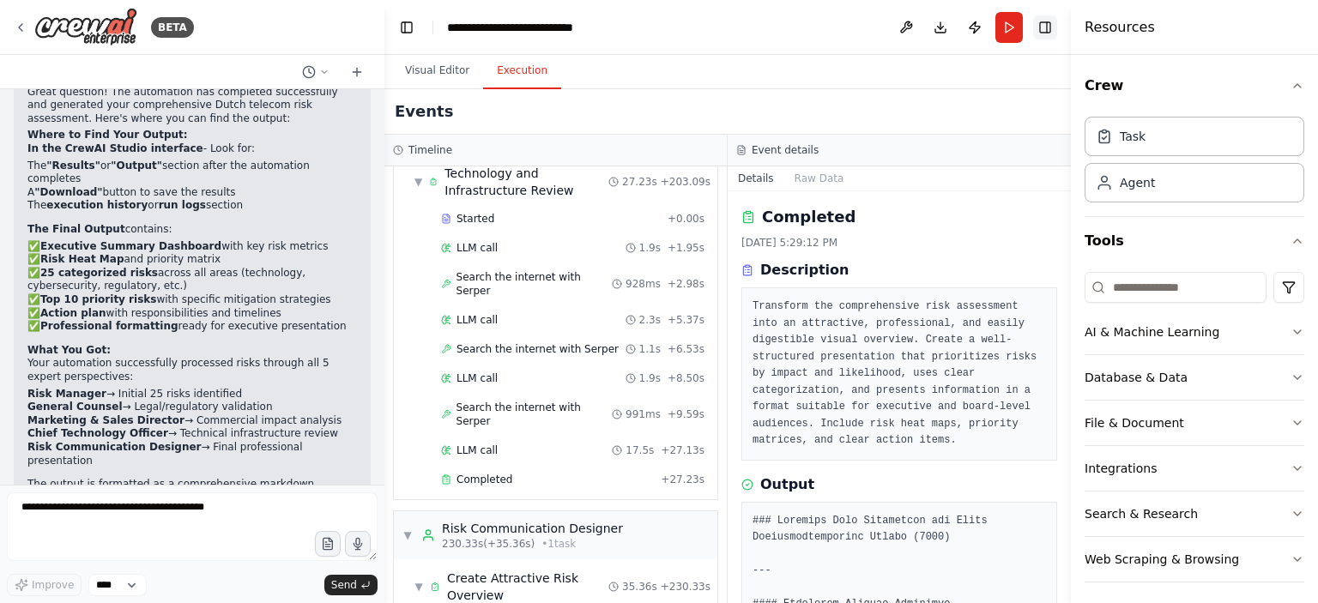
click at [1041, 31] on button "Toggle Right Sidebar" at bounding box center [1045, 27] width 24 height 24
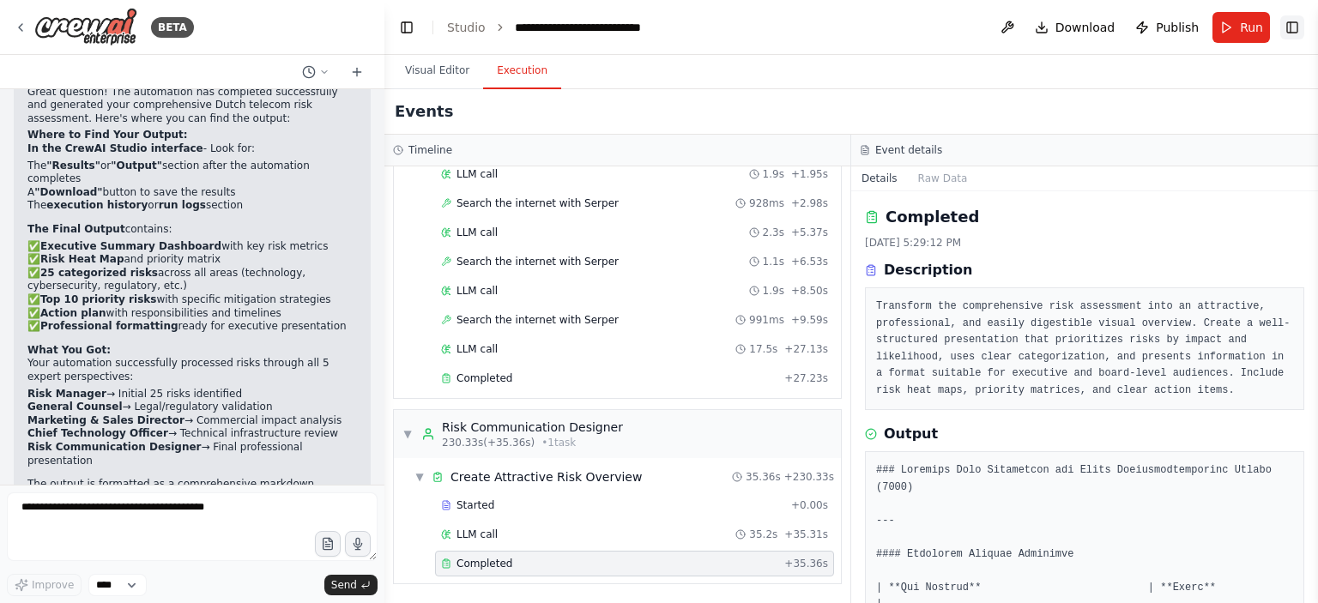
scroll to position [1134, 0]
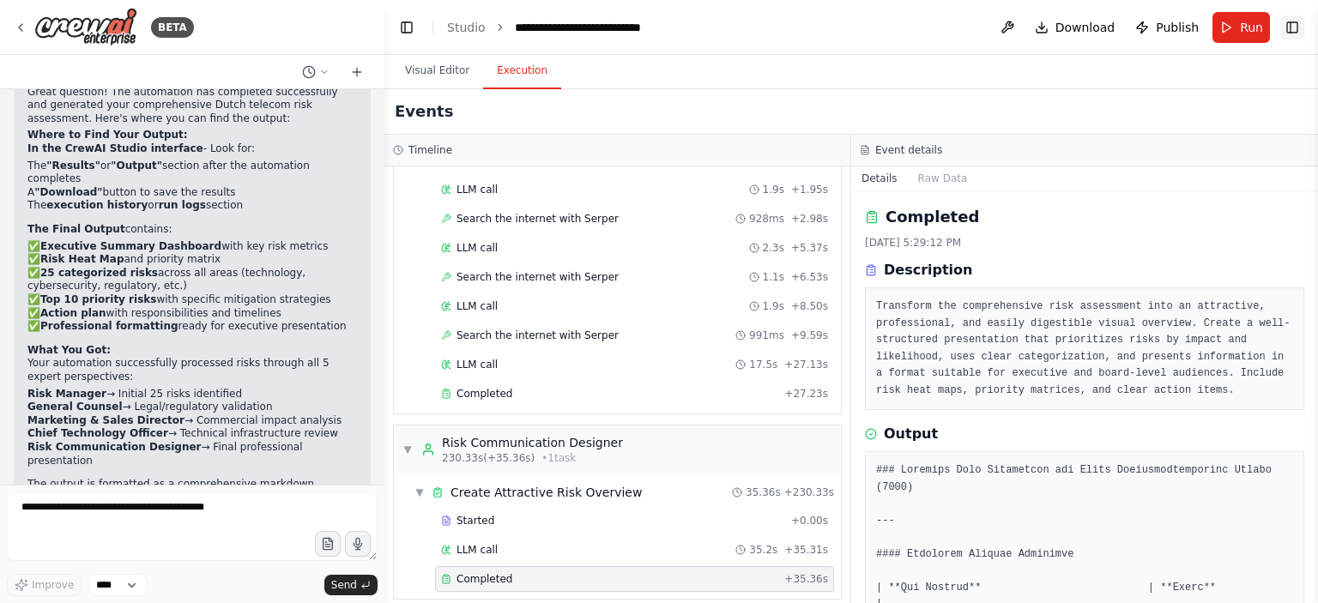
click at [1294, 24] on button "Toggle Right Sidebar" at bounding box center [1292, 27] width 24 height 24
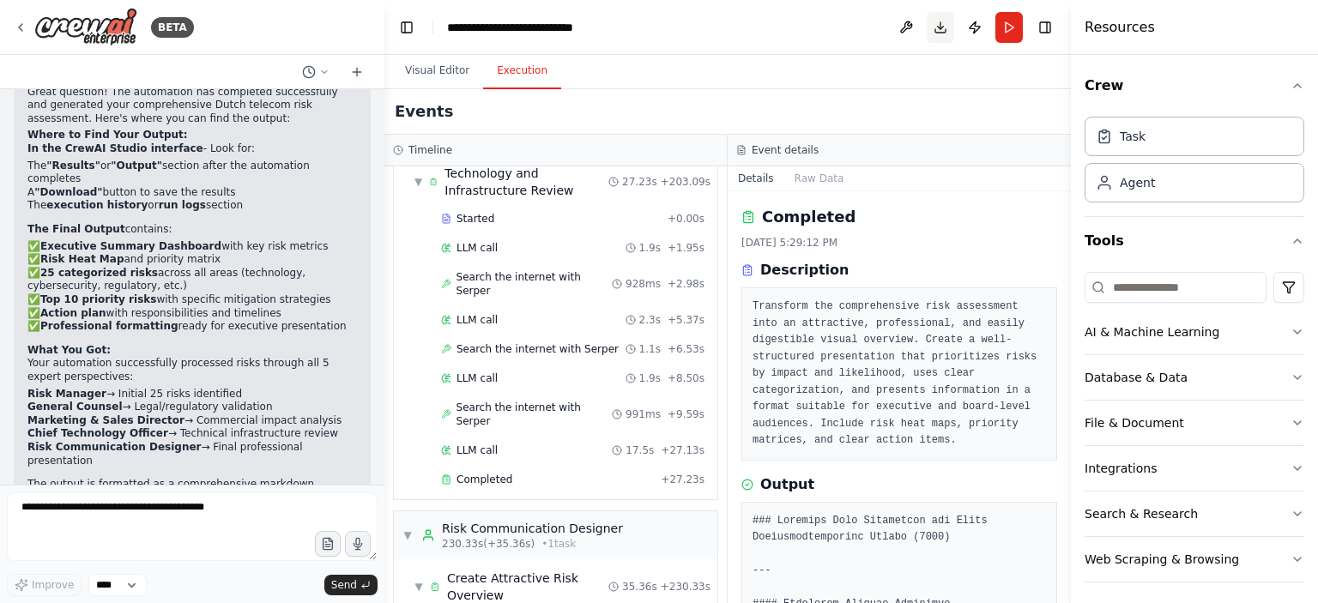
click at [946, 25] on button "Download" at bounding box center [940, 27] width 27 height 31
click at [1294, 423] on icon "button" at bounding box center [1297, 422] width 7 height 3
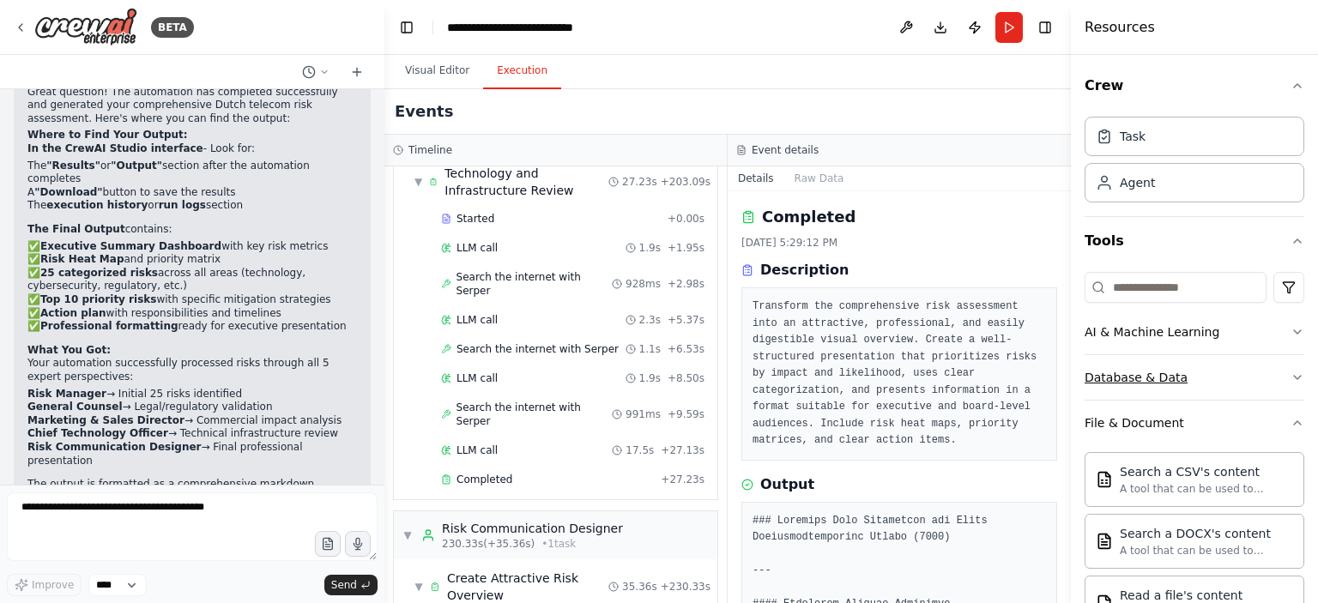
scroll to position [86, 0]
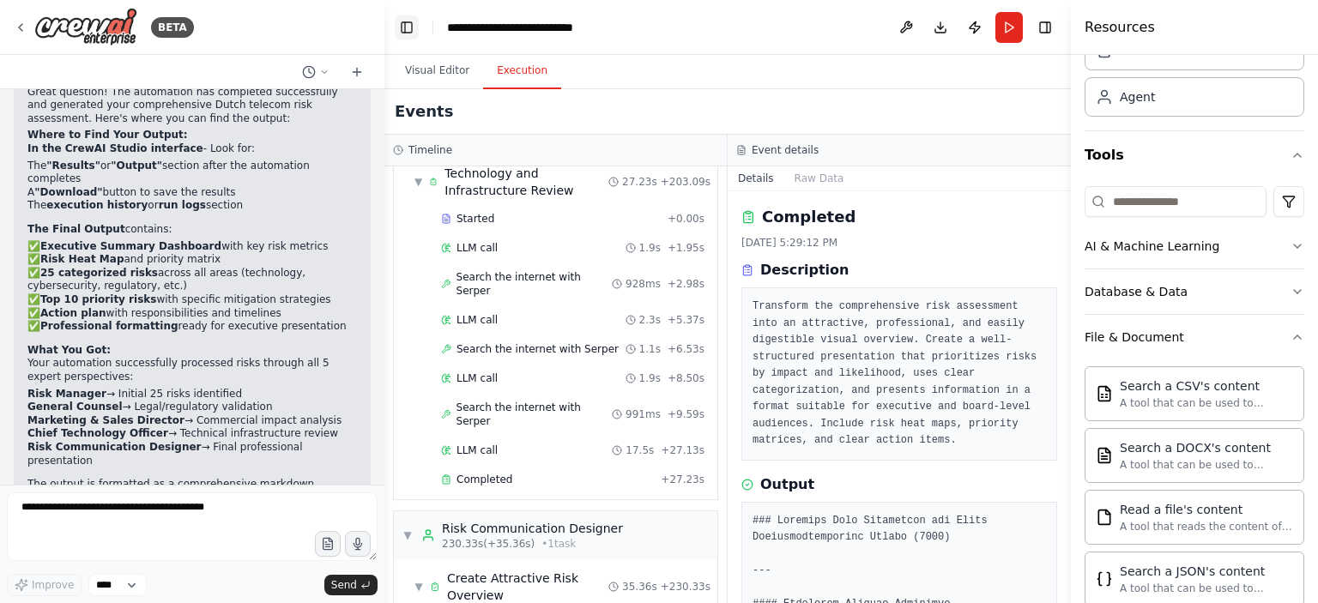
click at [410, 31] on button "Toggle Left Sidebar" at bounding box center [407, 27] width 24 height 24
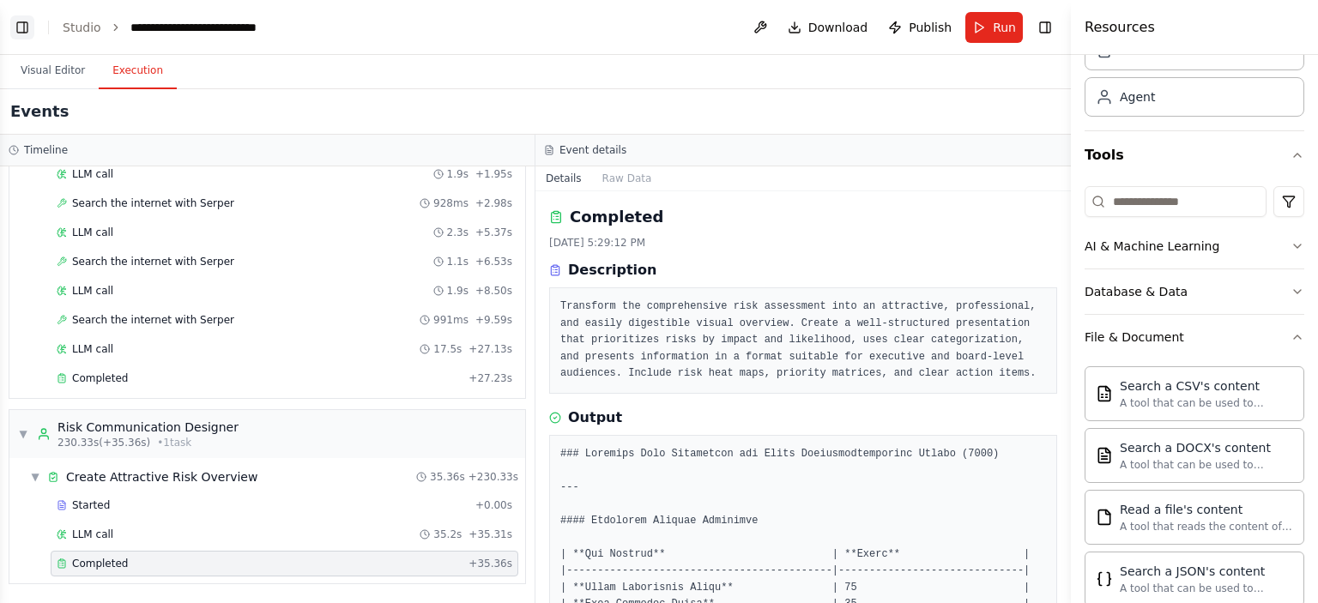
scroll to position [1134, 0]
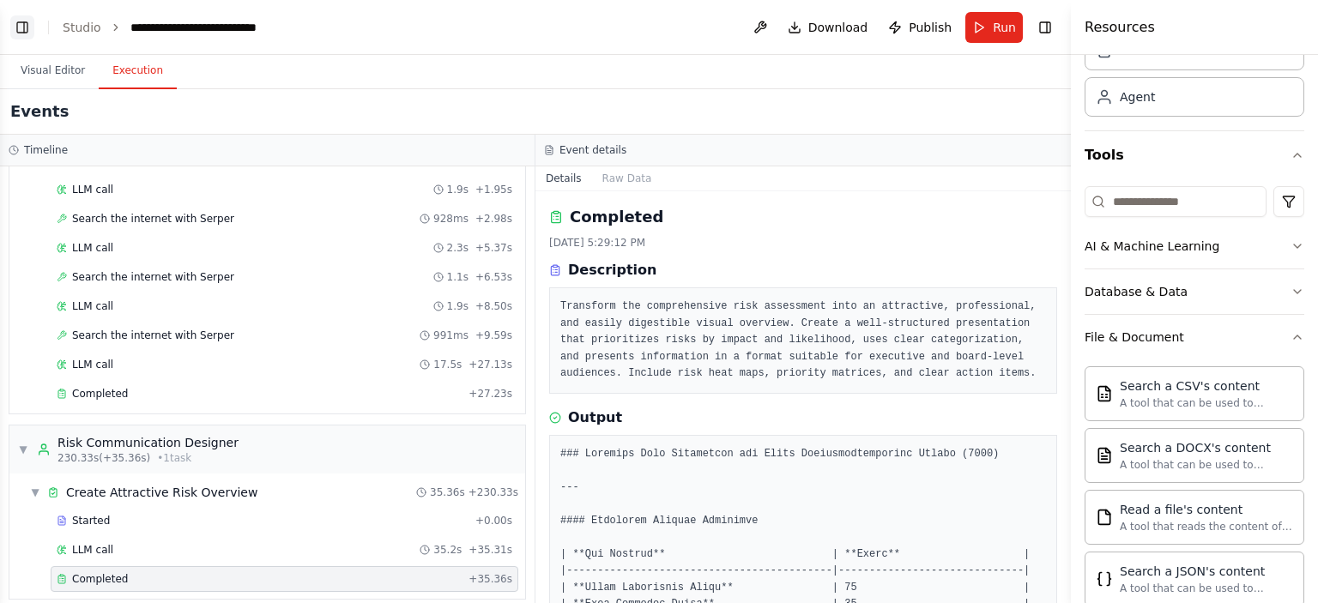
click at [27, 23] on button "Toggle Left Sidebar" at bounding box center [22, 27] width 24 height 24
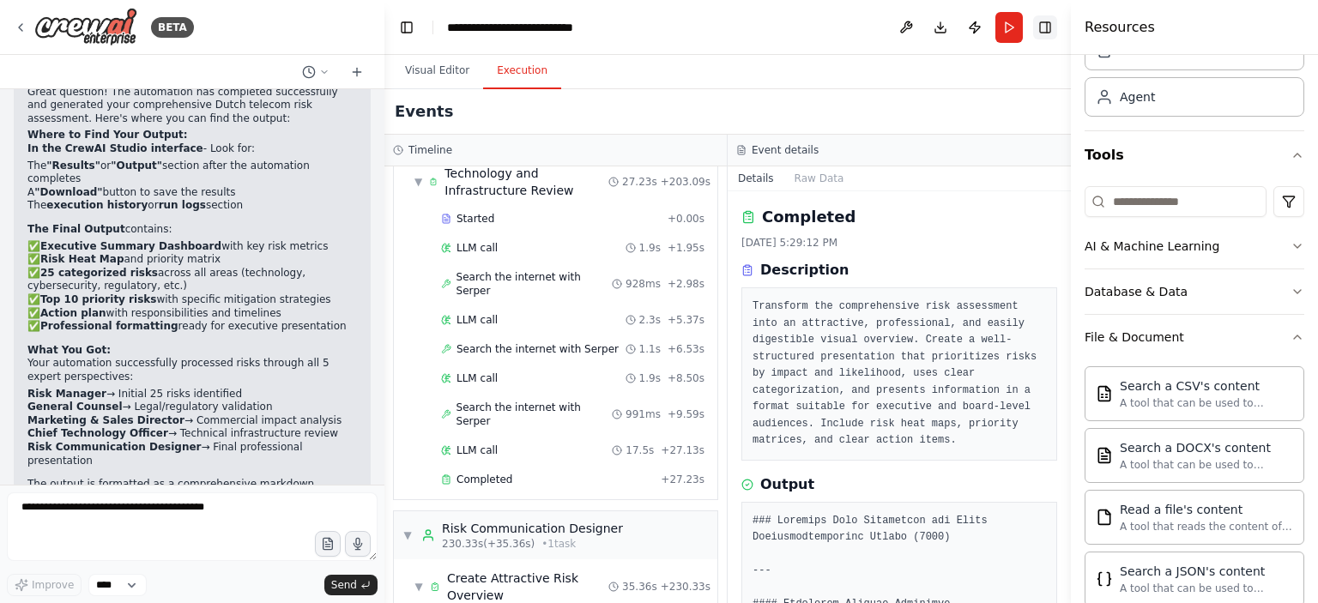
click at [1044, 27] on button "Toggle Right Sidebar" at bounding box center [1045, 27] width 24 height 24
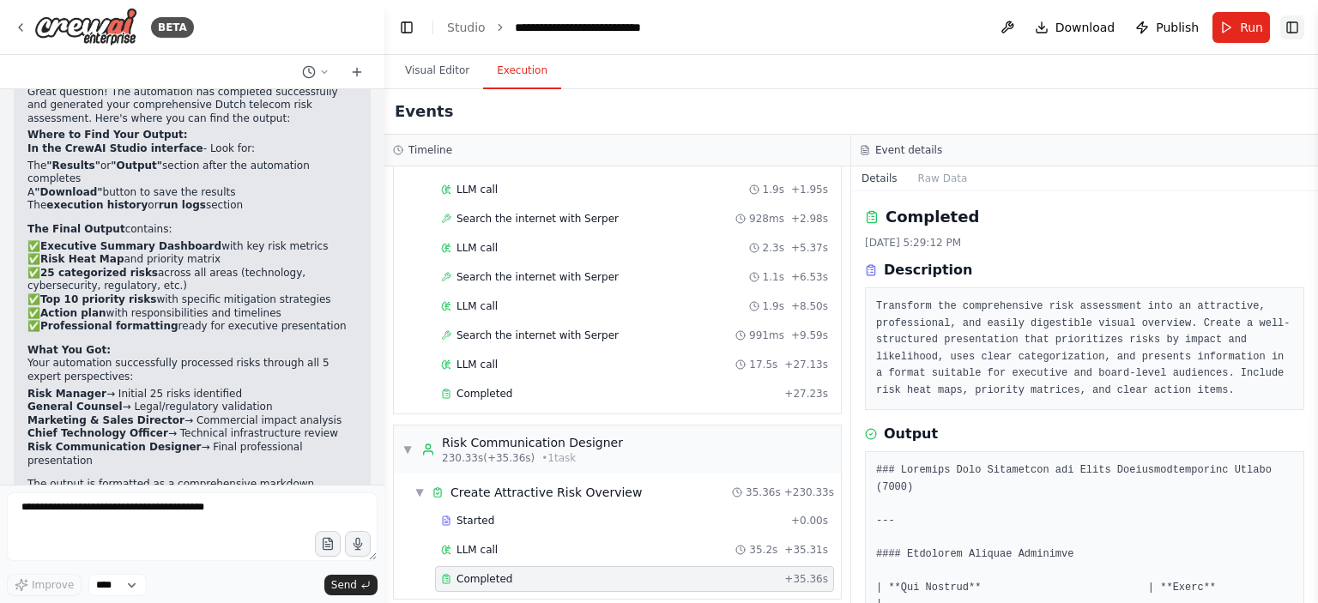
click at [1295, 21] on button "Toggle Right Sidebar" at bounding box center [1292, 27] width 24 height 24
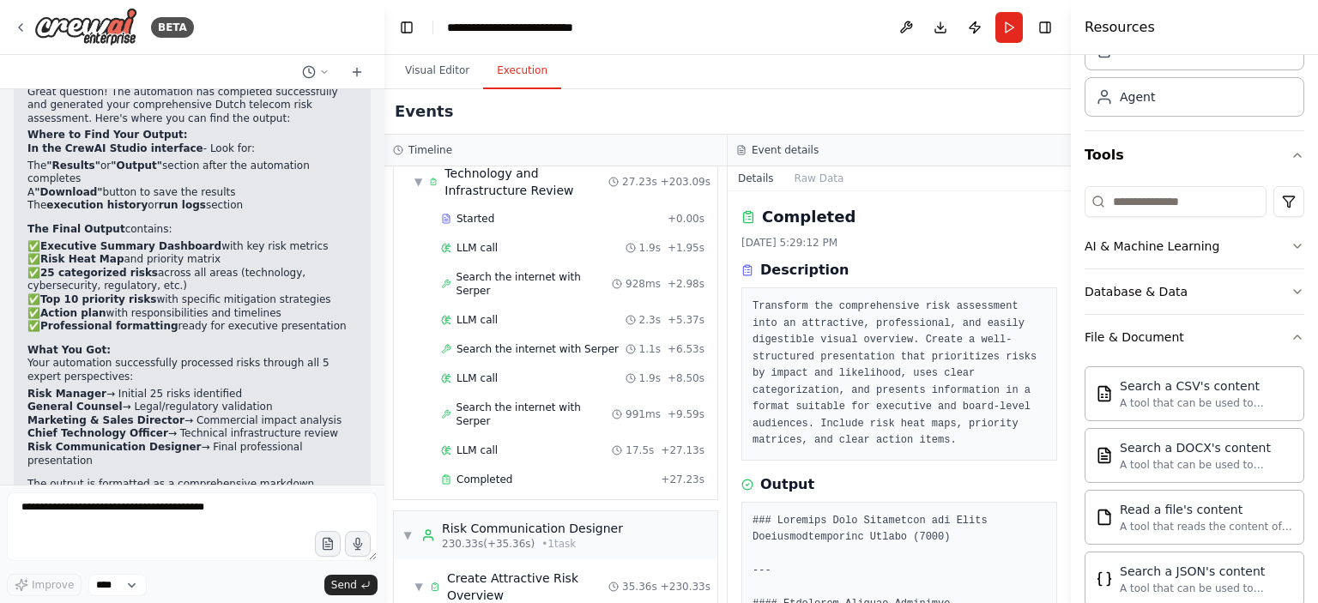
click at [140, 401] on li "General Counsel → Legal/regulatory validation" at bounding box center [192, 408] width 330 height 14
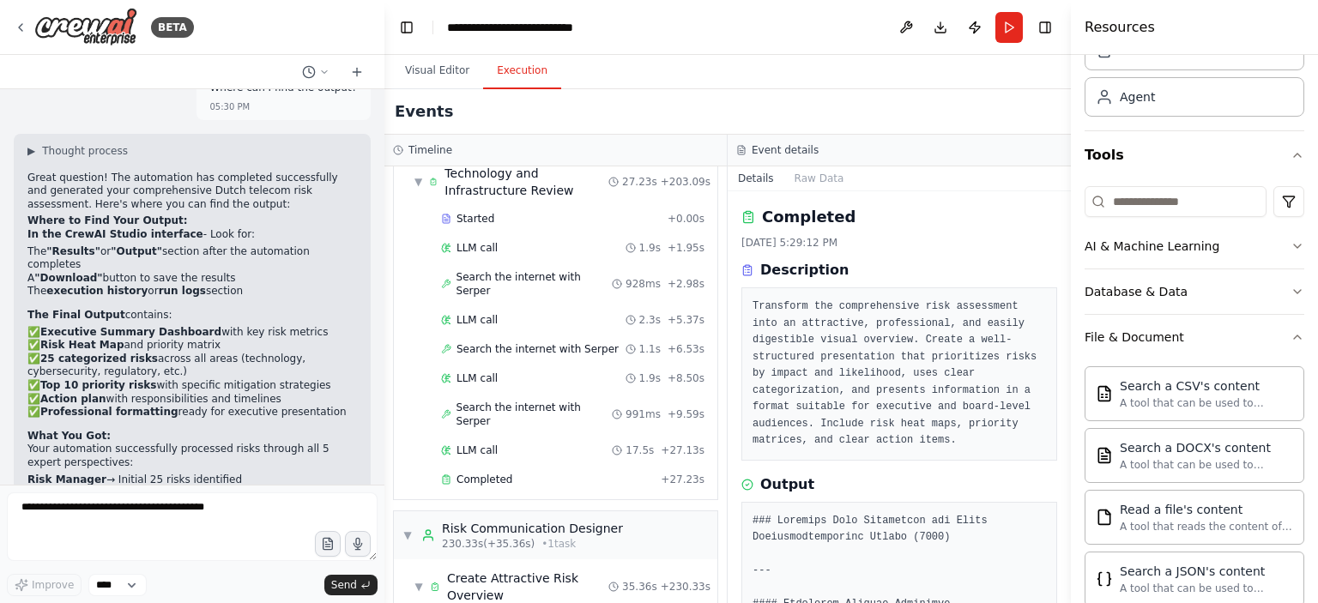
scroll to position [3171, 0]
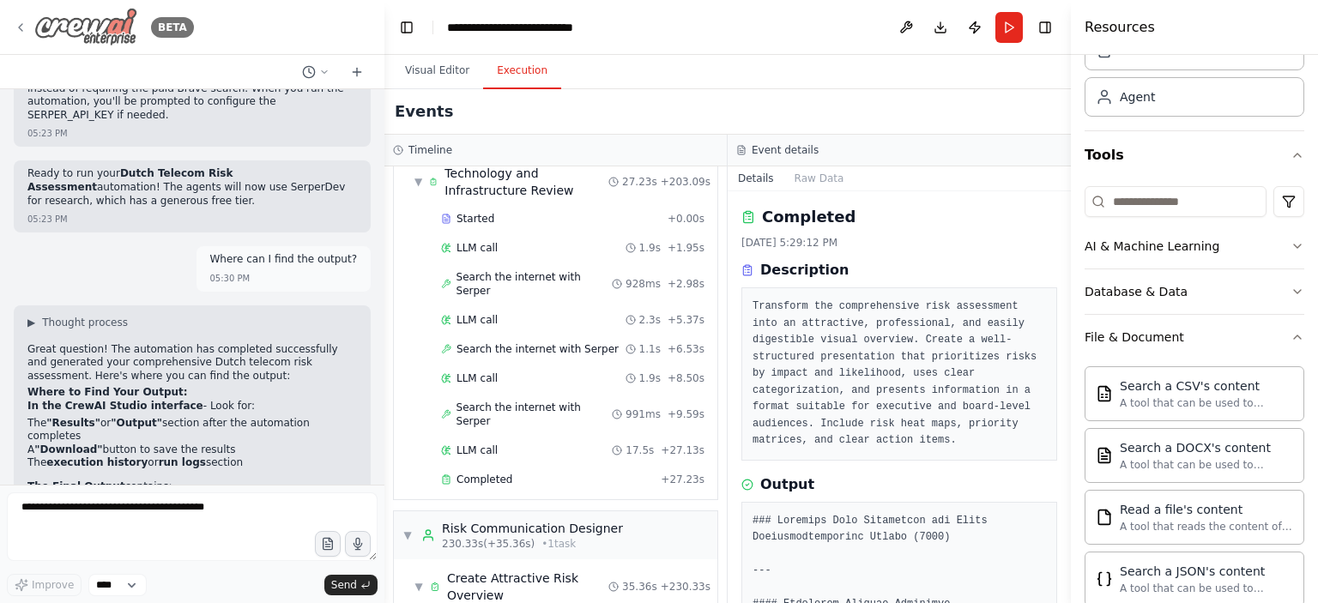
click at [17, 27] on icon at bounding box center [21, 28] width 14 height 14
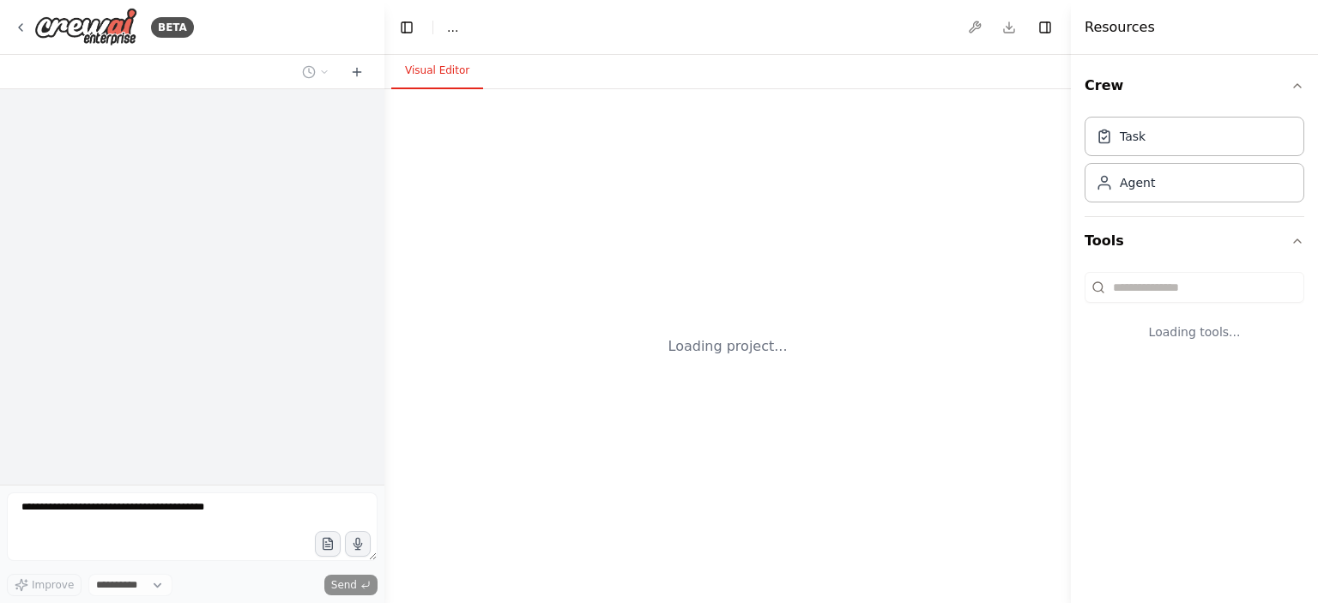
select select "****"
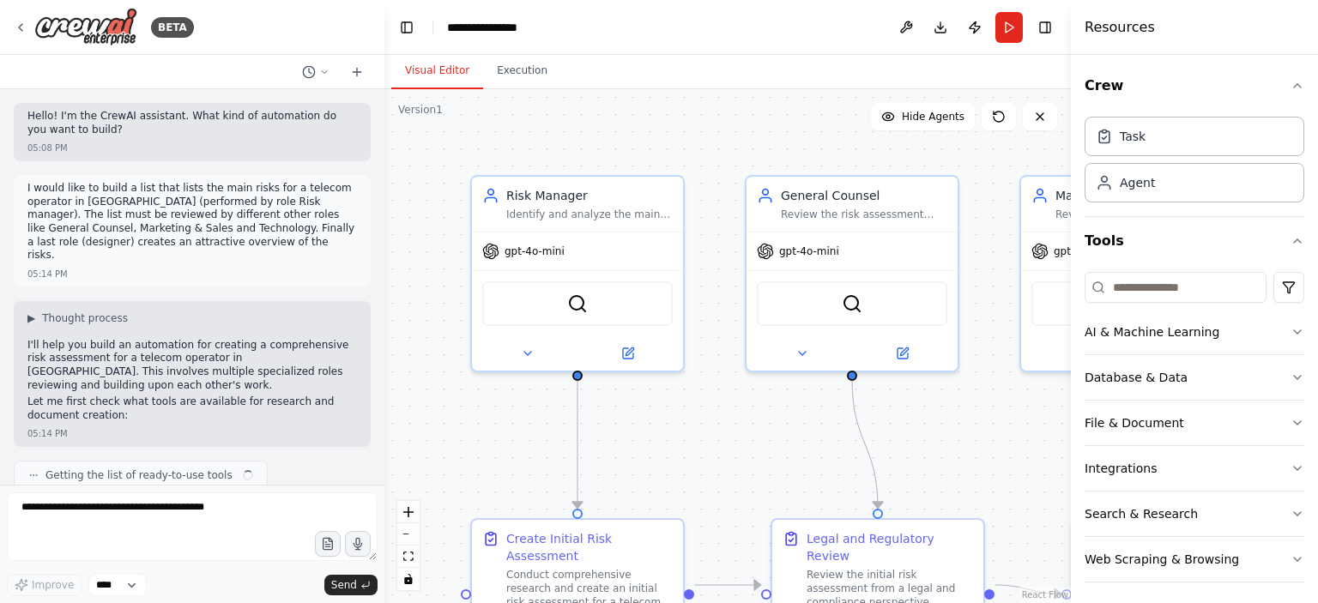
scroll to position [3428, 0]
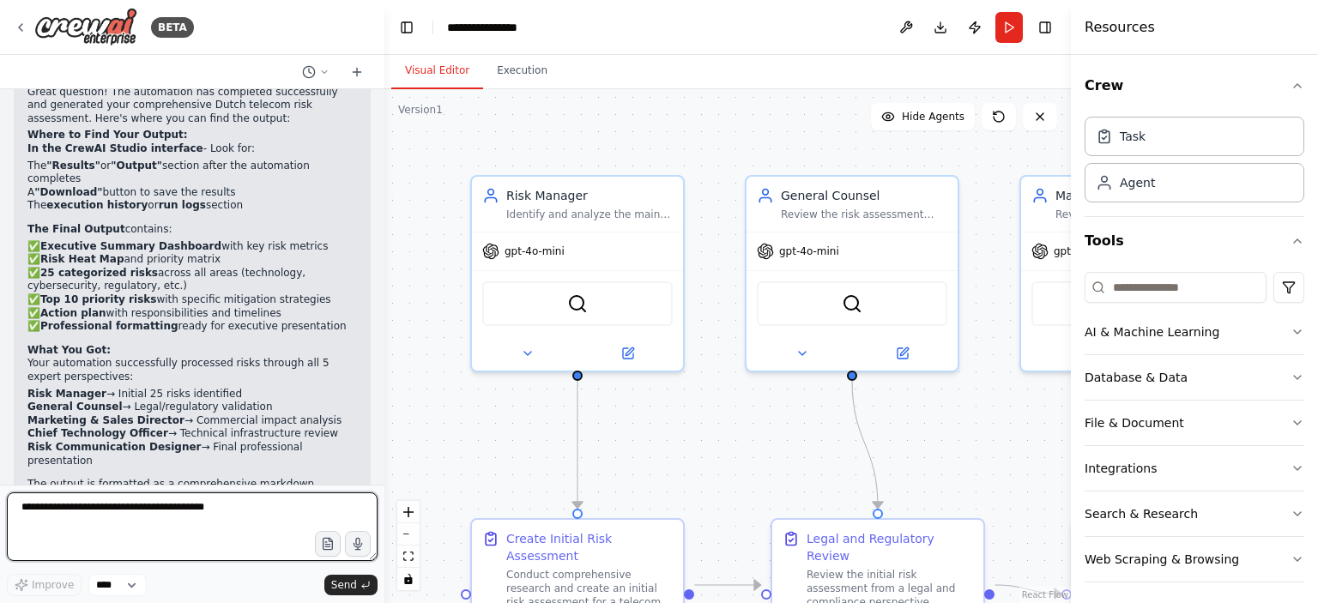
click at [78, 506] on textarea at bounding box center [192, 527] width 371 height 69
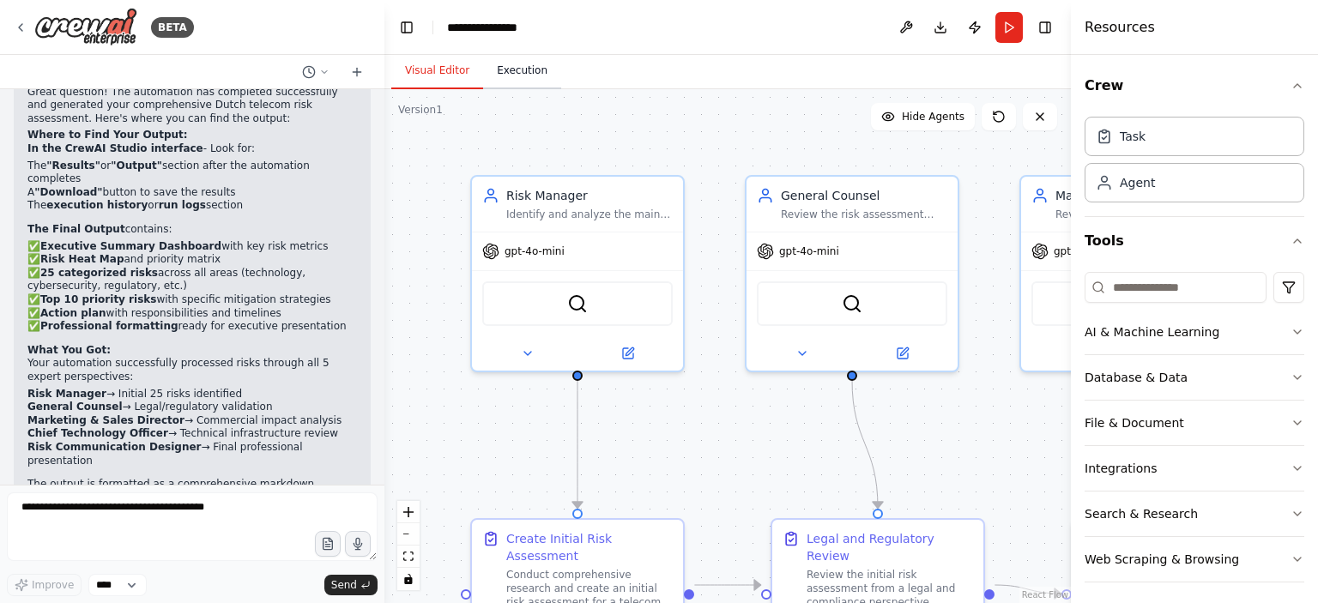
click at [531, 73] on button "Execution" at bounding box center [522, 71] width 78 height 36
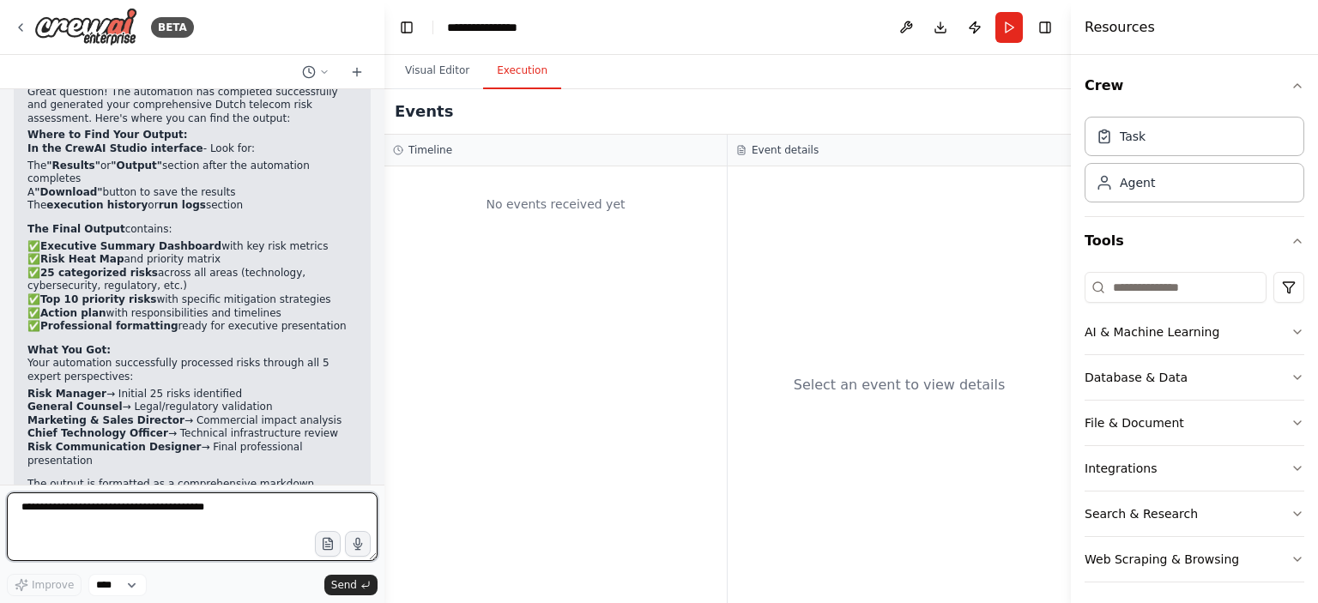
click at [75, 516] on textarea at bounding box center [192, 527] width 371 height 69
type textarea "*"
type textarea "**********"
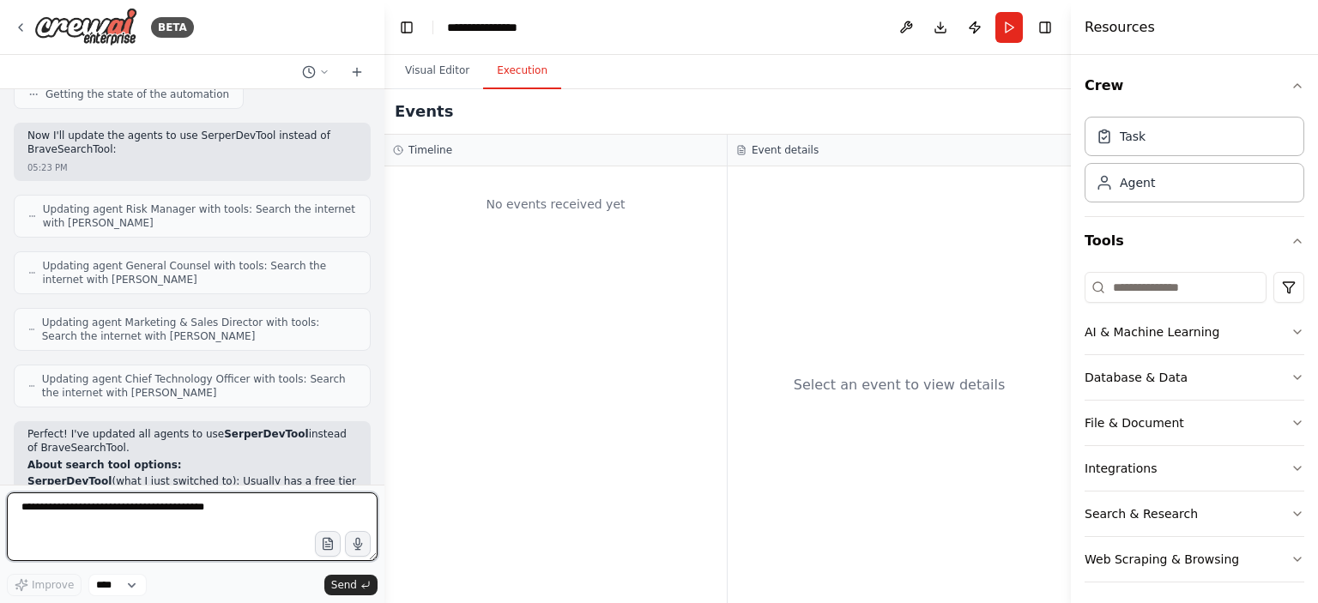
scroll to position [2409, 0]
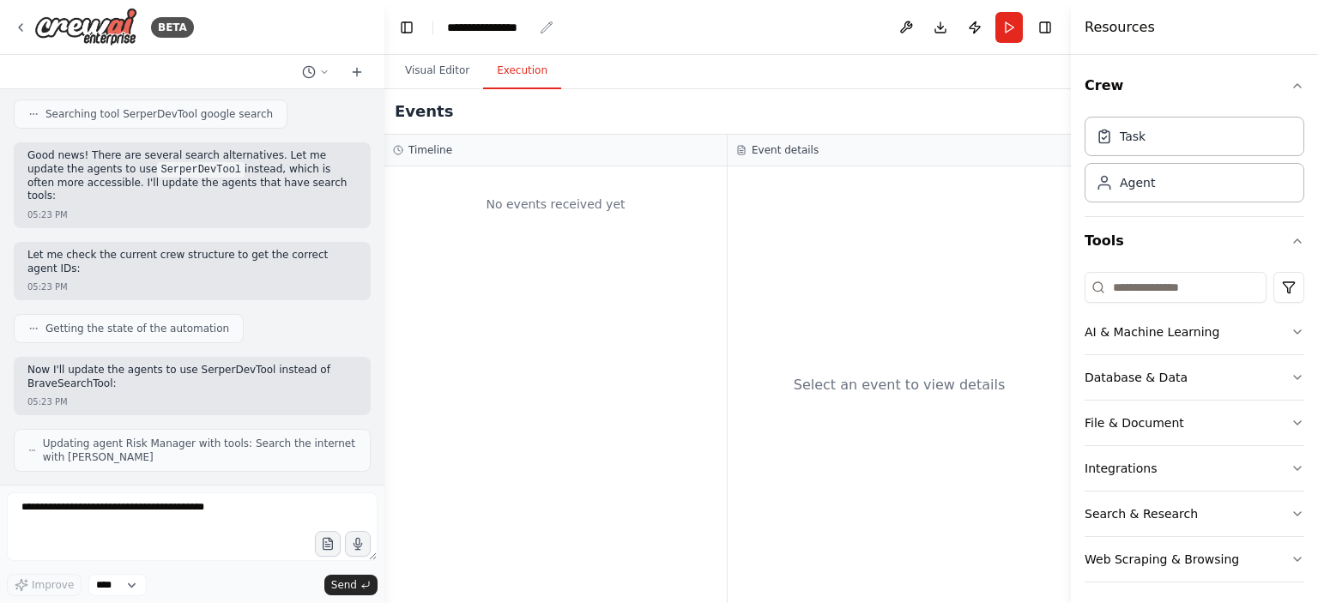
click at [516, 21] on div "**********" at bounding box center [490, 27] width 86 height 17
drag, startPoint x: 536, startPoint y: 26, endPoint x: 377, endPoint y: 41, distance: 159.5
click at [377, 41] on div "BETA Hello! I'm the CrewAI assistant. What kind of automation do you want to bu…" at bounding box center [659, 301] width 1318 height 603
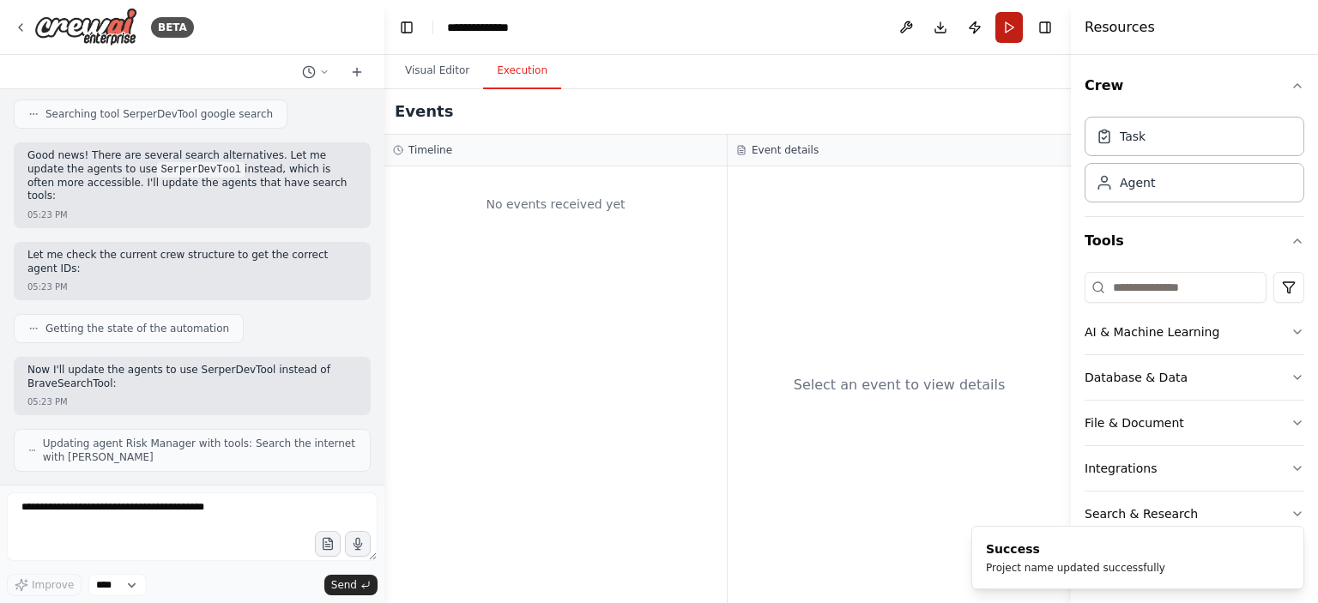
click at [1004, 27] on button "Run" at bounding box center [1009, 27] width 27 height 31
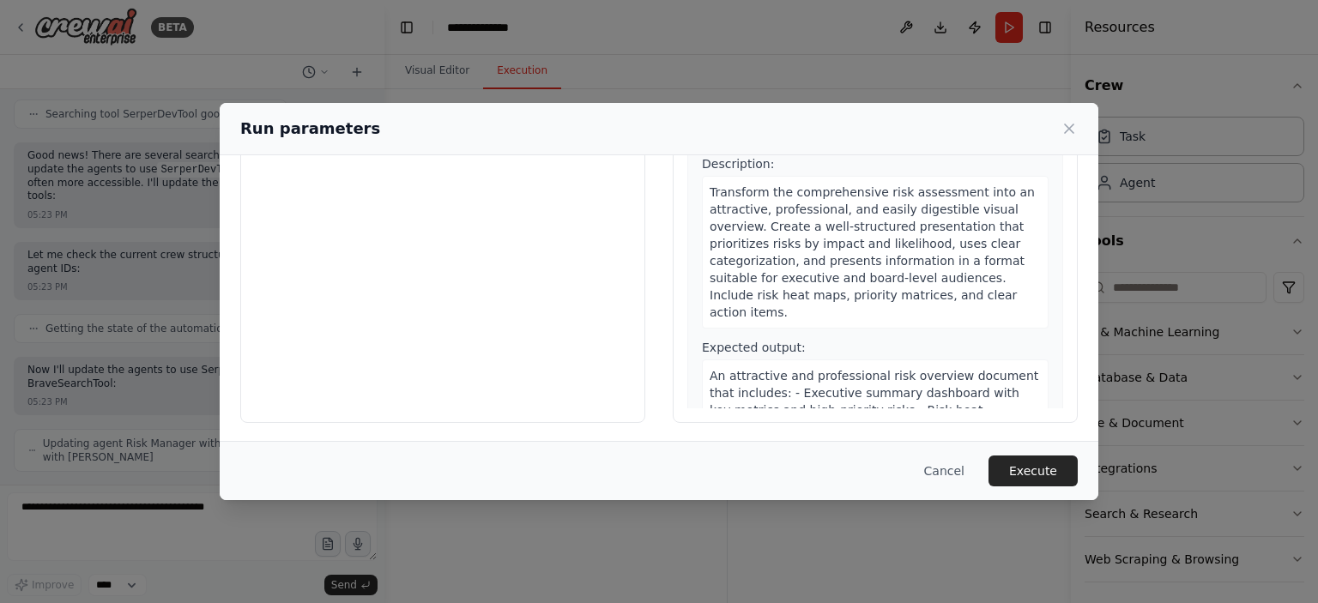
scroll to position [1771, 0]
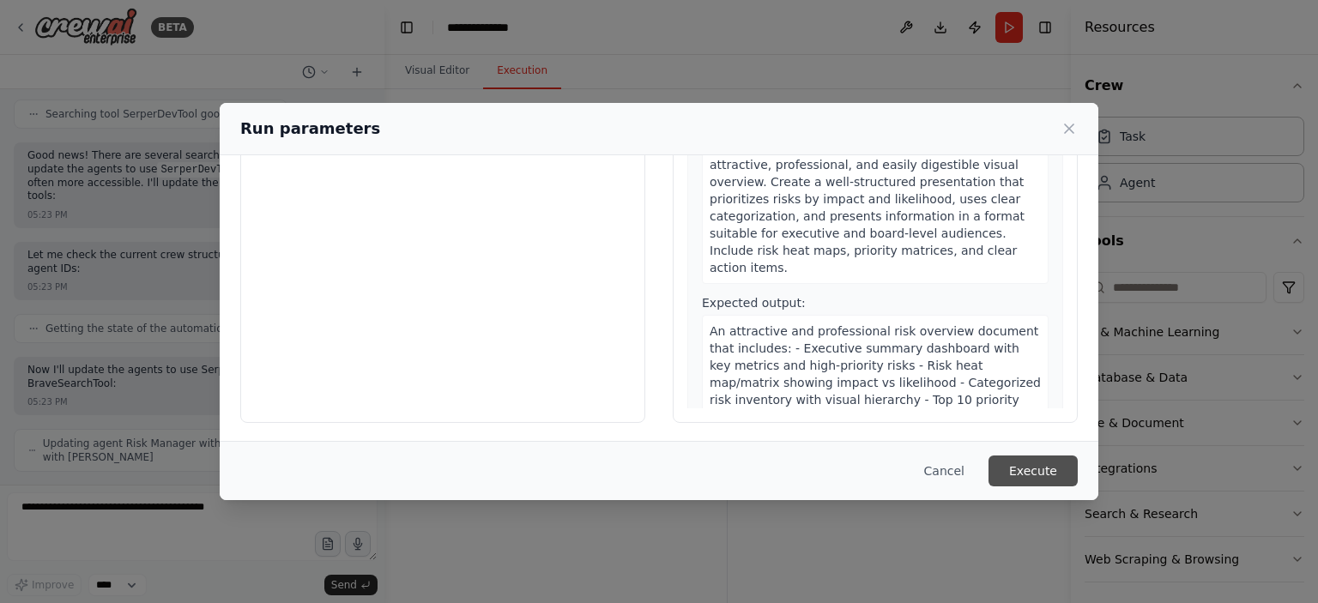
click at [1030, 473] on button "Execute" at bounding box center [1033, 471] width 89 height 31
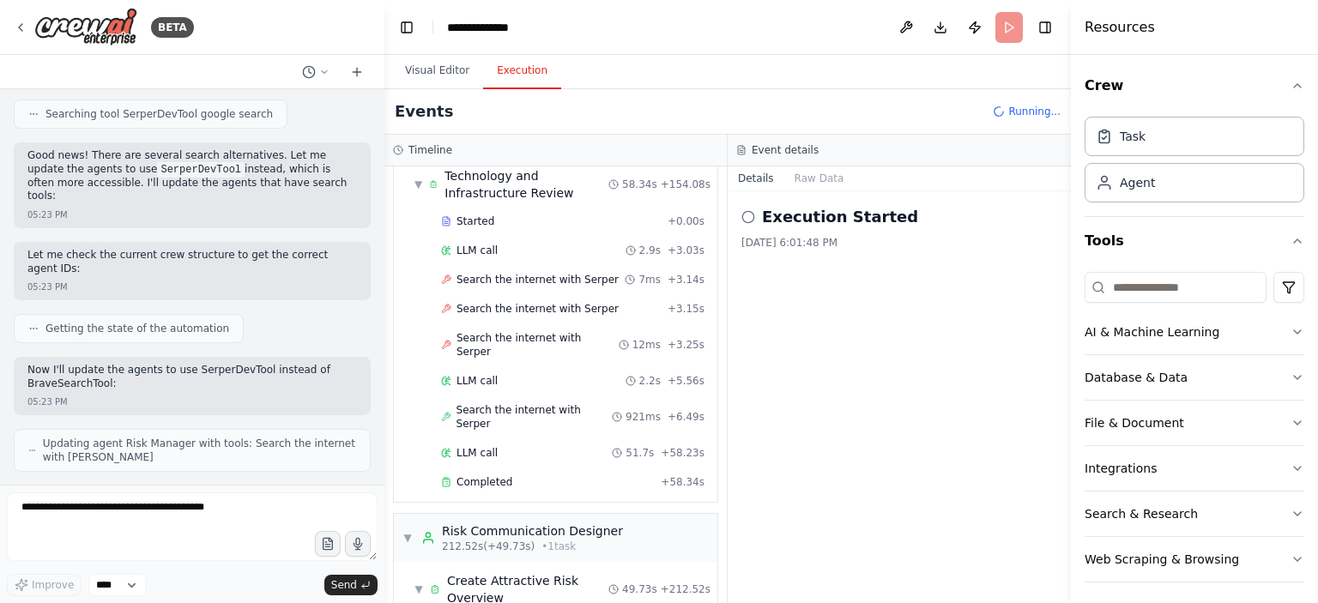
scroll to position [1013, 0]
